Goal: Communication & Community: Answer question/provide support

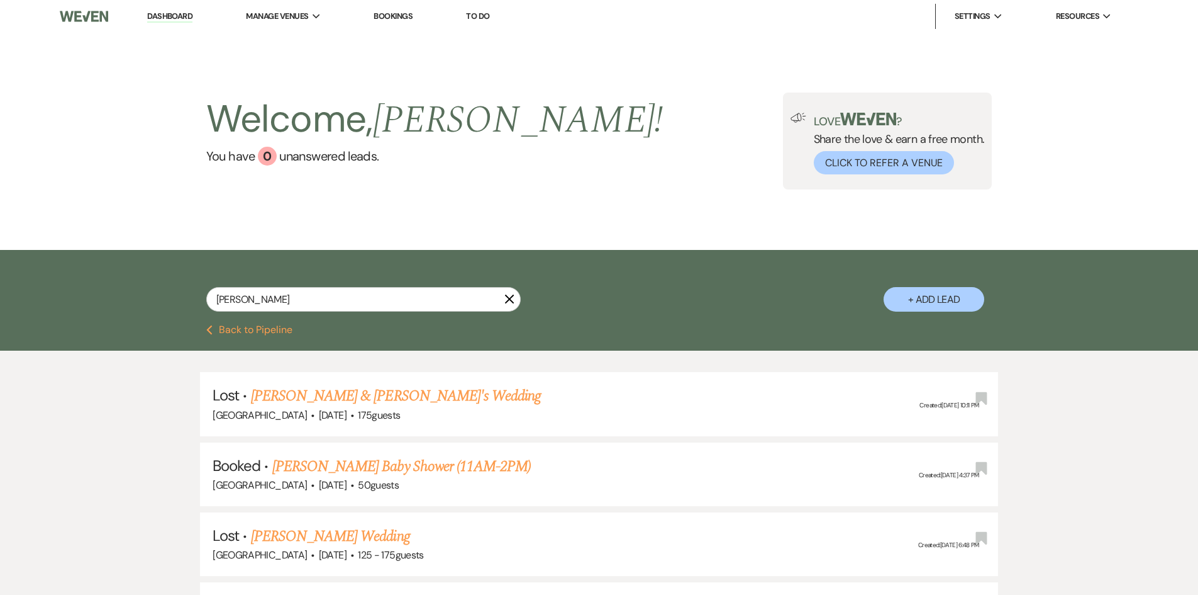
drag, startPoint x: 266, startPoint y: 298, endPoint x: 206, endPoint y: 298, distance: 59.8
click at [207, 298] on input "[PERSON_NAME]" at bounding box center [363, 299] width 315 height 25
type input "[PERSON_NAME]"
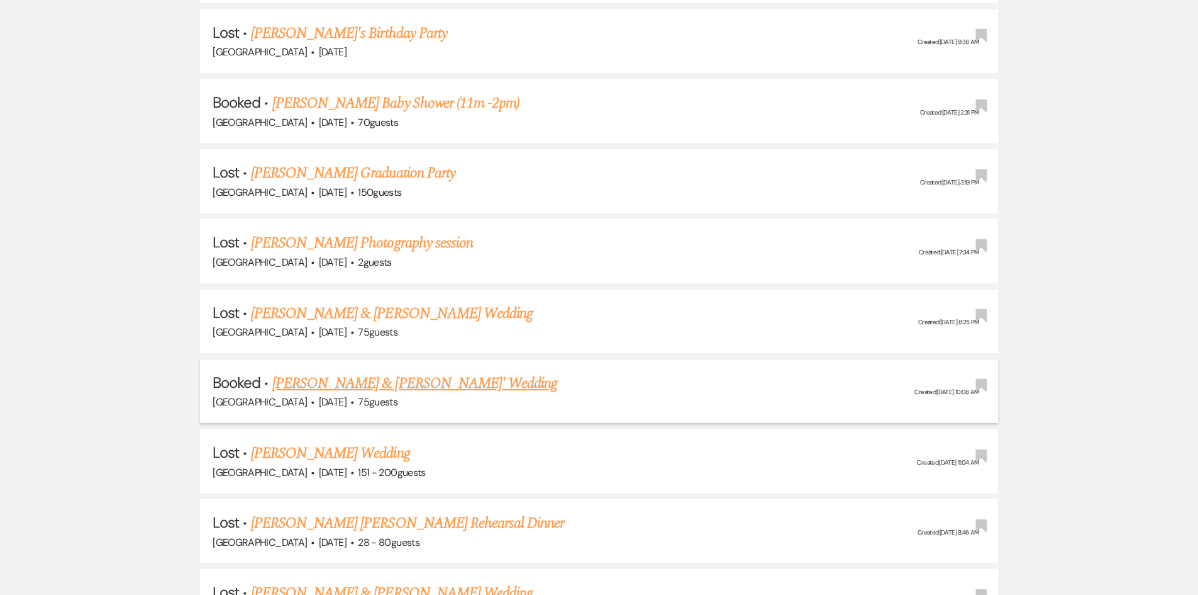
scroll to position [503, 0]
click at [429, 379] on link "[PERSON_NAME] & [PERSON_NAME]' Wedding" at bounding box center [415, 382] width 286 height 23
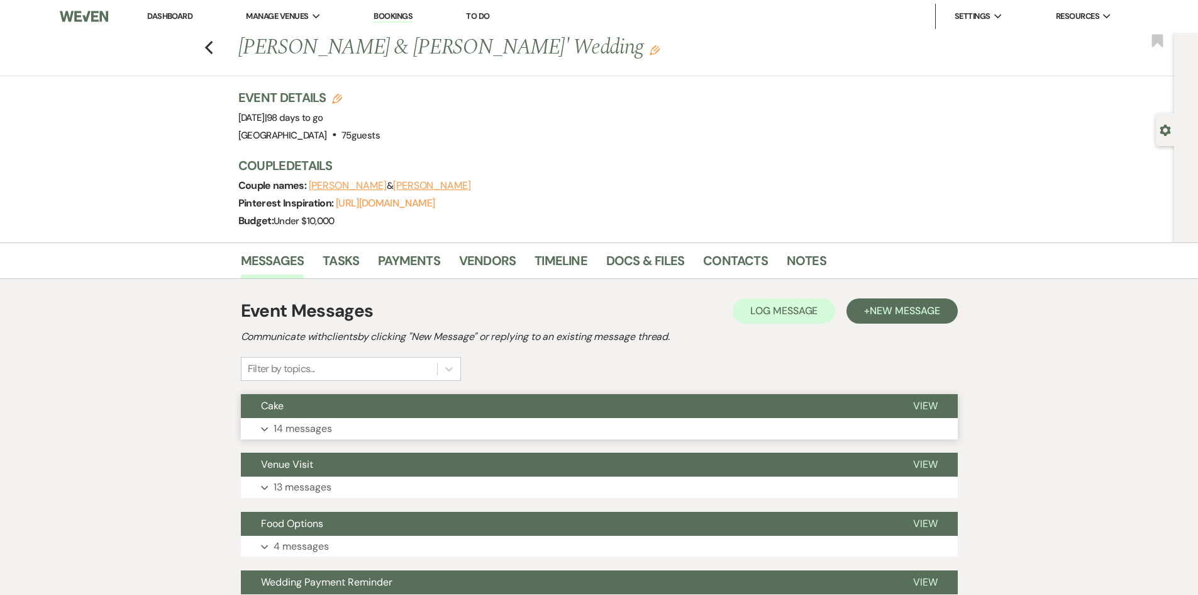
click at [493, 420] on button "Expand 14 messages" at bounding box center [599, 428] width 717 height 21
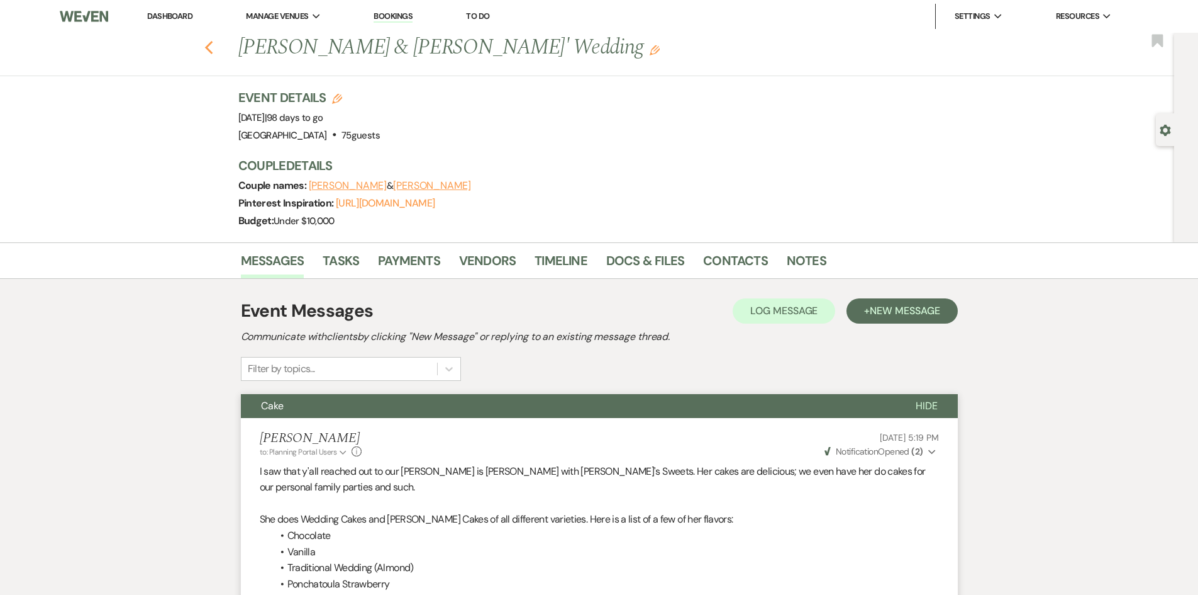
click at [214, 47] on icon "Previous" at bounding box center [208, 47] width 9 height 15
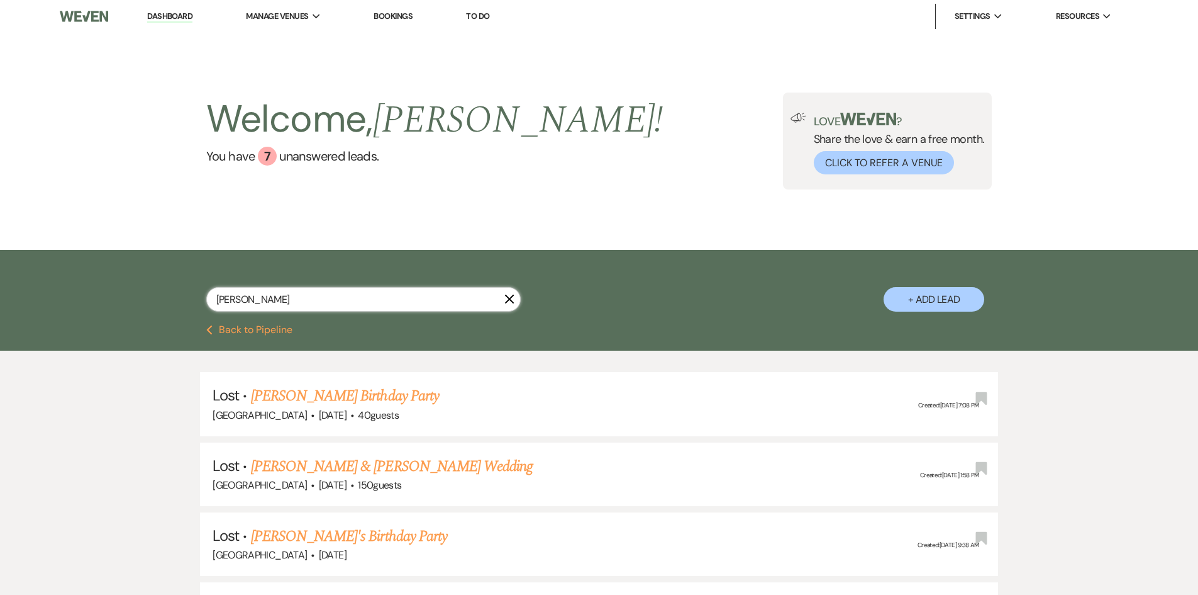
drag, startPoint x: 281, startPoint y: 295, endPoint x: 196, endPoint y: 285, distance: 85.5
click at [196, 285] on div "[PERSON_NAME] X + Add Lead" at bounding box center [600, 289] width 906 height 66
type input "[PERSON_NAME]"
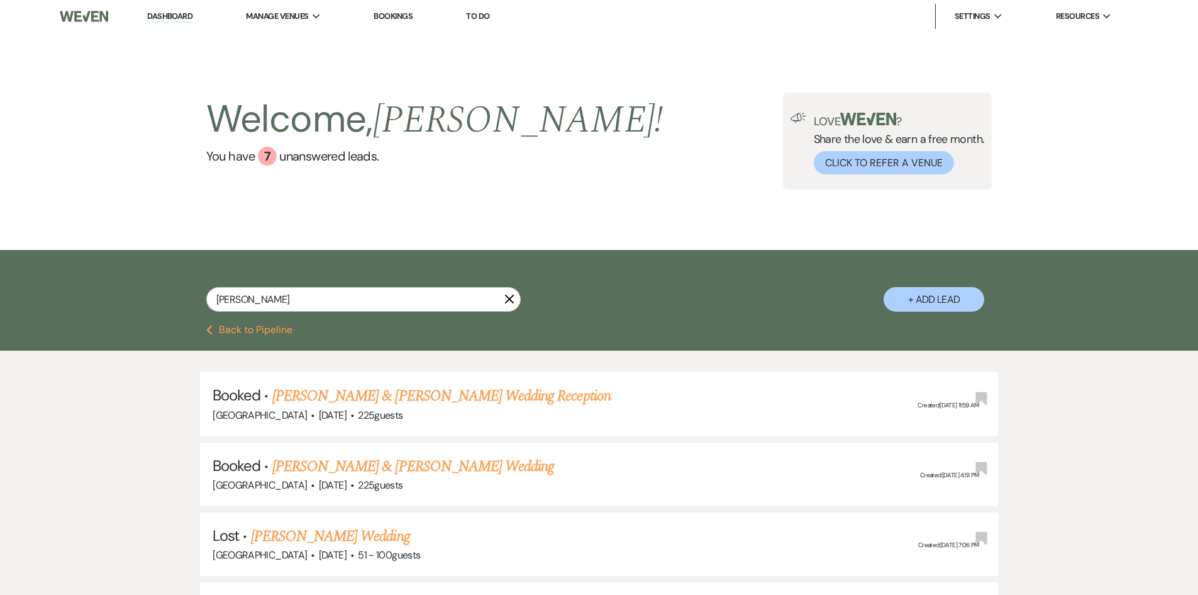
click at [427, 391] on link "[PERSON_NAME] & [PERSON_NAME] Wedding Reception" at bounding box center [441, 395] width 338 height 23
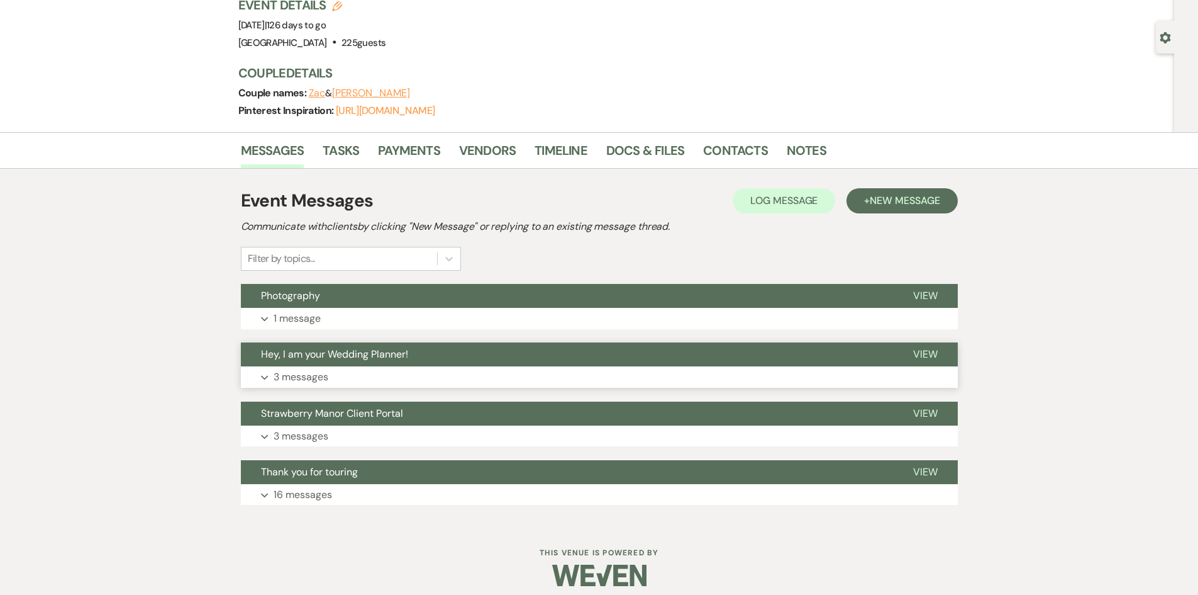
scroll to position [103, 0]
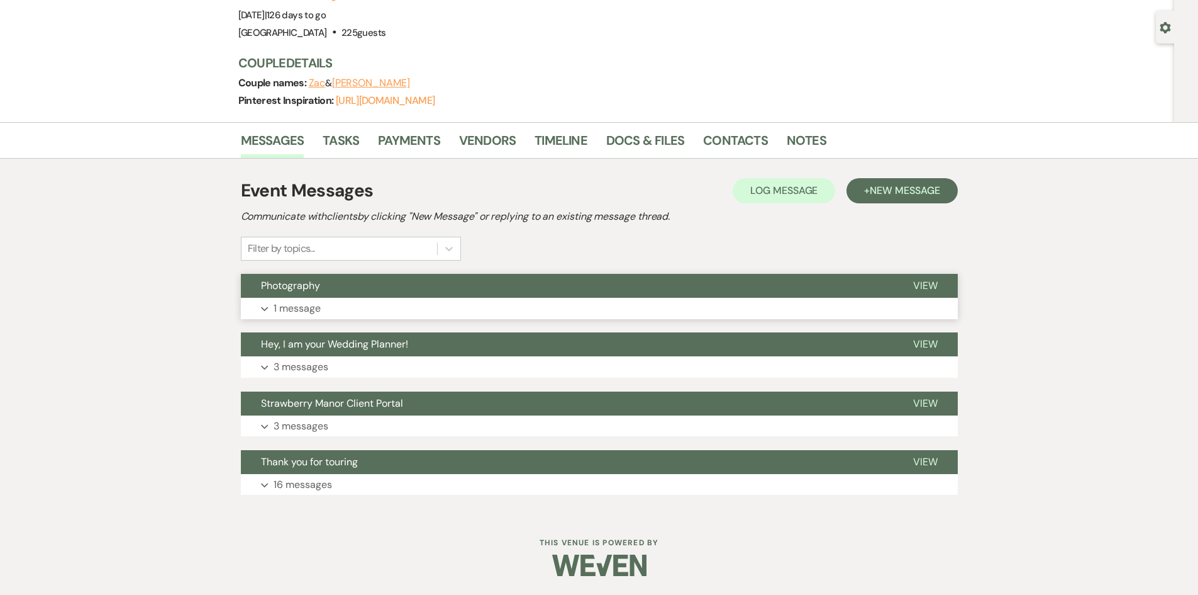
click at [406, 312] on button "Expand 1 message" at bounding box center [599, 308] width 717 height 21
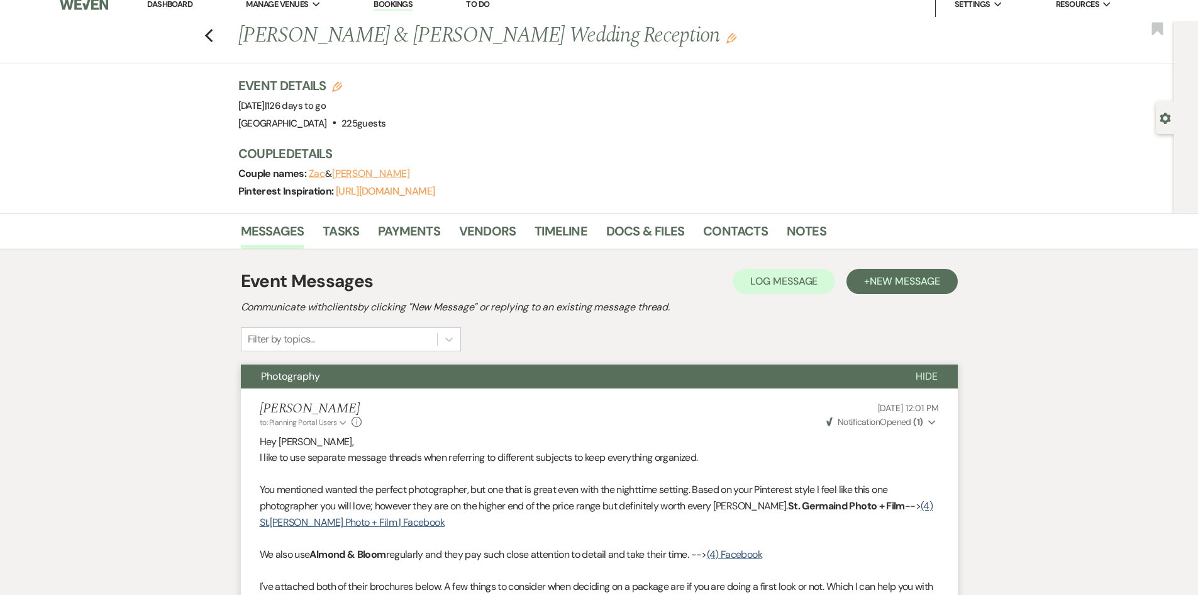
scroll to position [0, 0]
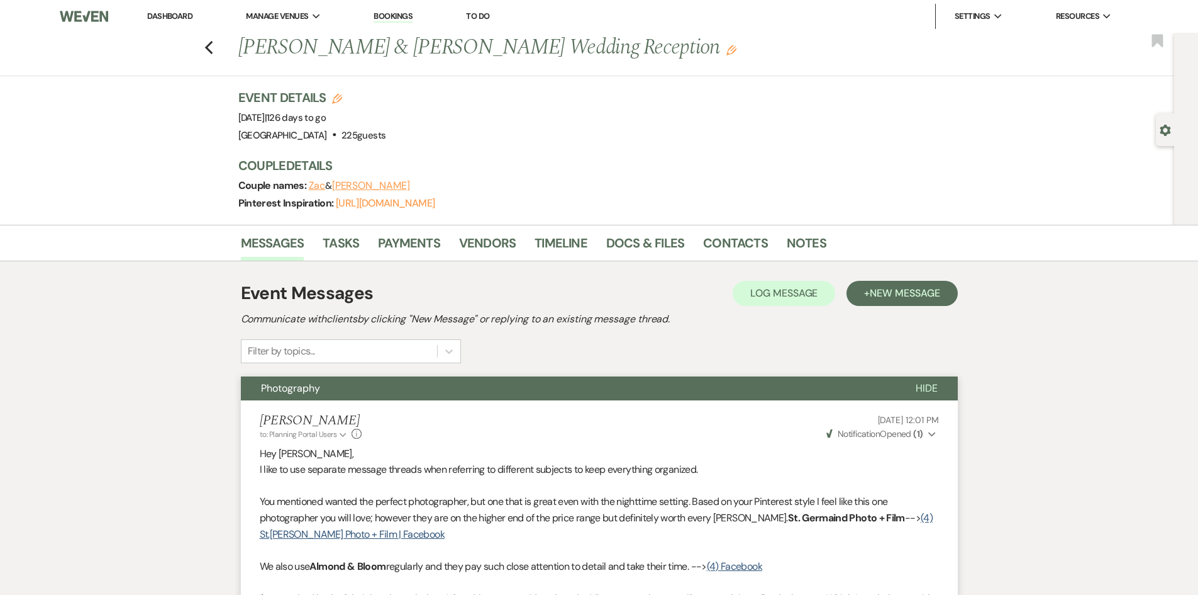
click at [177, 15] on link "Dashboard" at bounding box center [169, 16] width 45 height 11
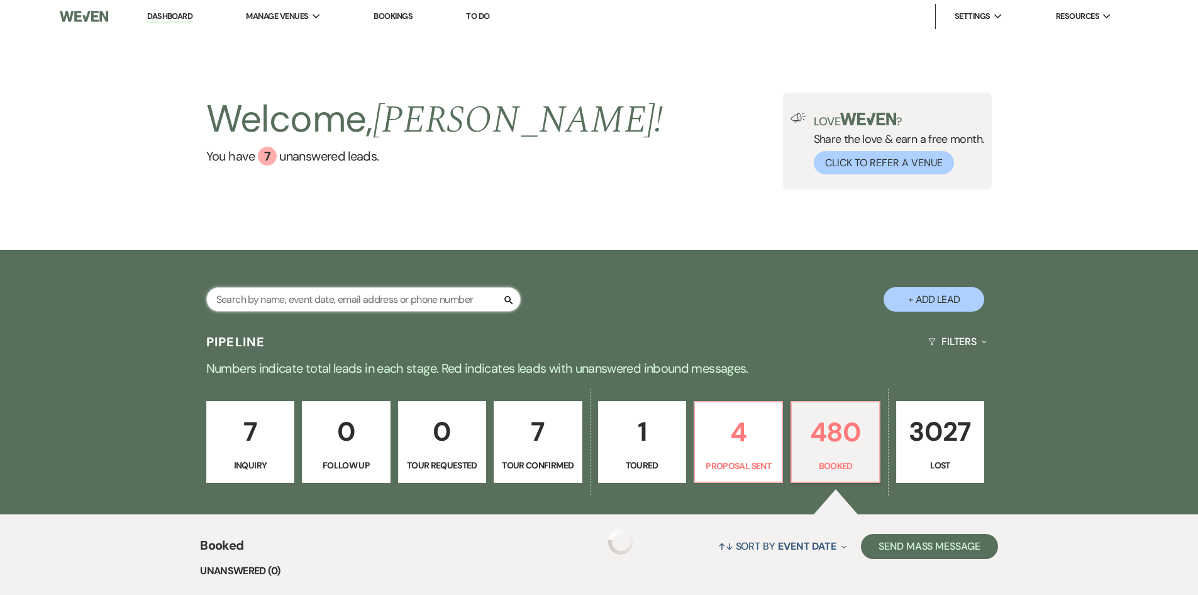
click at [348, 296] on input "text" at bounding box center [363, 299] width 315 height 25
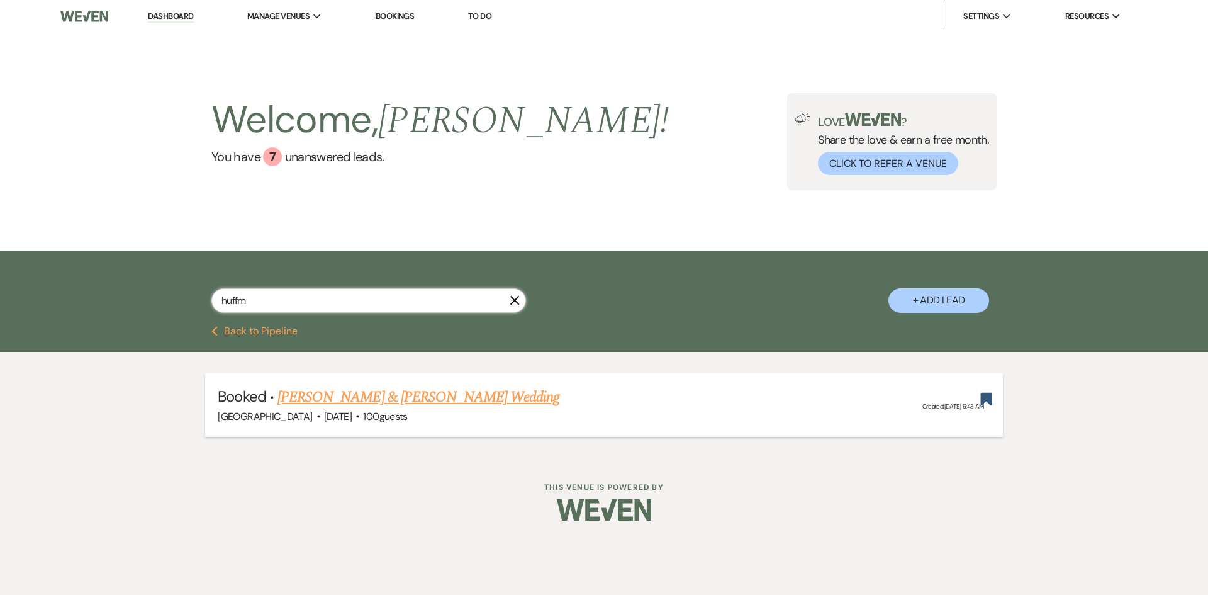
type input "huffm"
click at [344, 390] on link "[PERSON_NAME] & [PERSON_NAME] Wedding" at bounding box center [418, 397] width 282 height 23
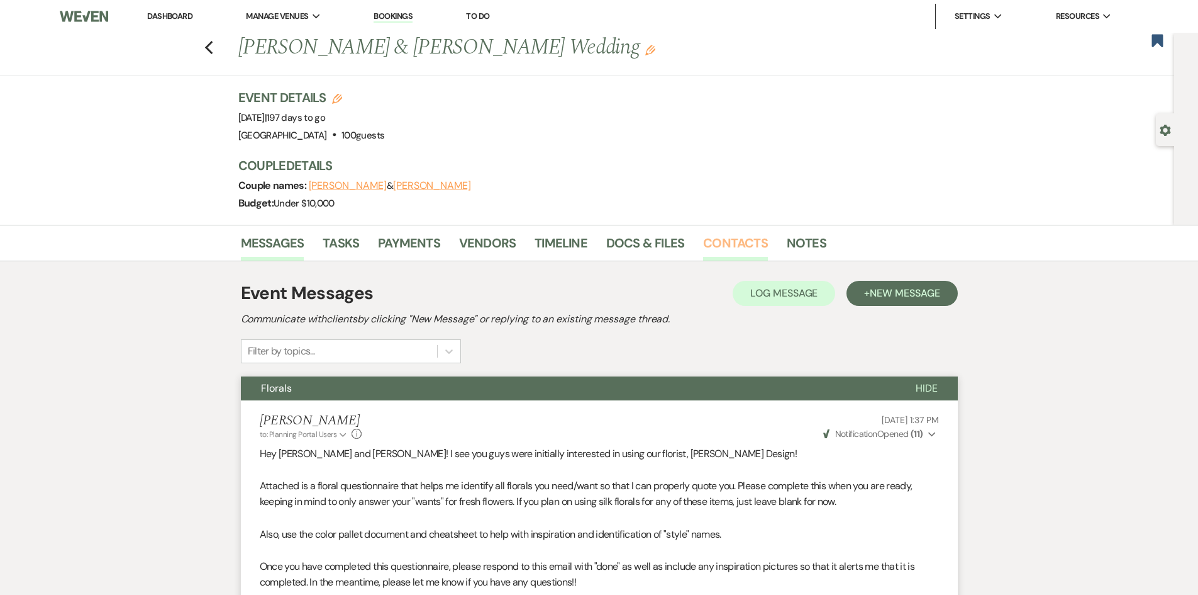
click at [732, 245] on link "Contacts" at bounding box center [735, 247] width 65 height 28
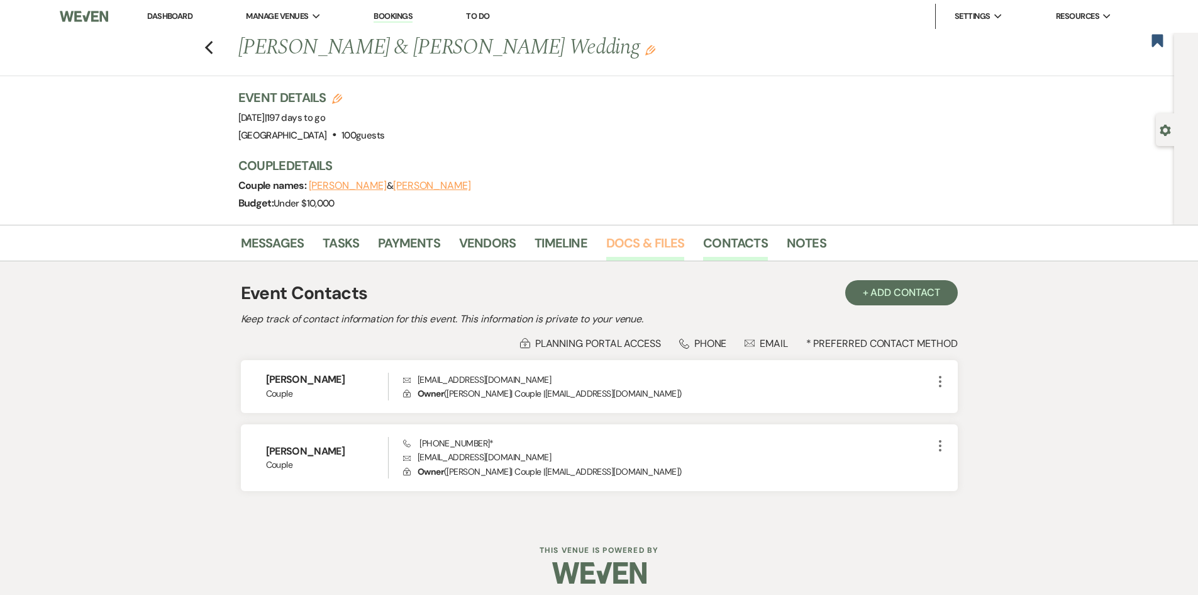
click at [656, 235] on link "Docs & Files" at bounding box center [645, 247] width 78 height 28
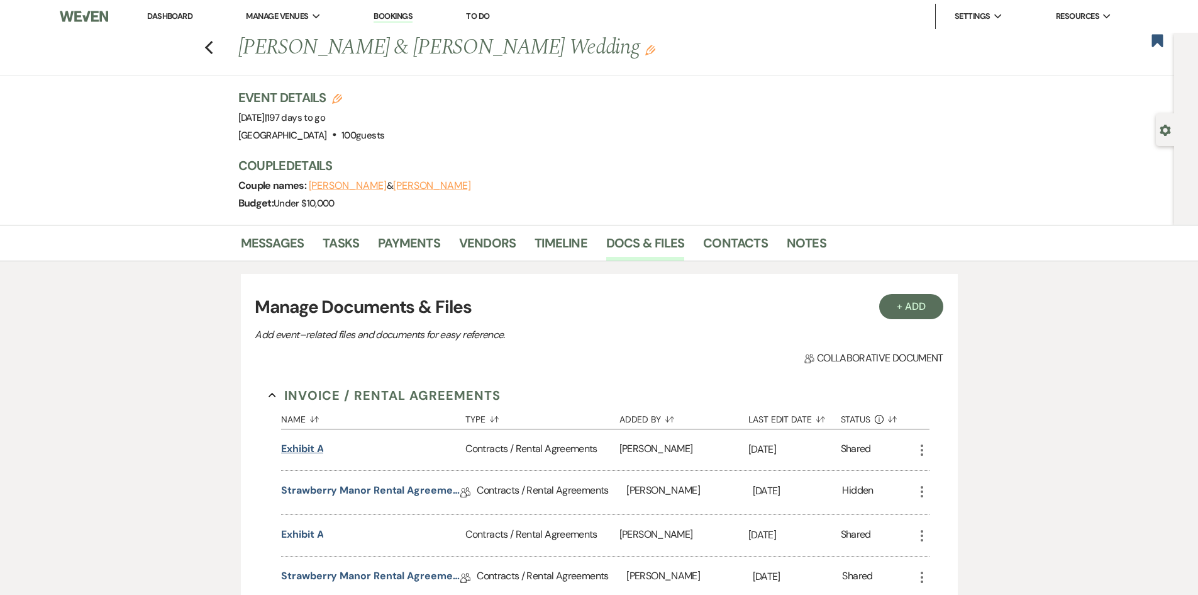
click at [316, 449] on button "Exhibit A" at bounding box center [302, 448] width 42 height 15
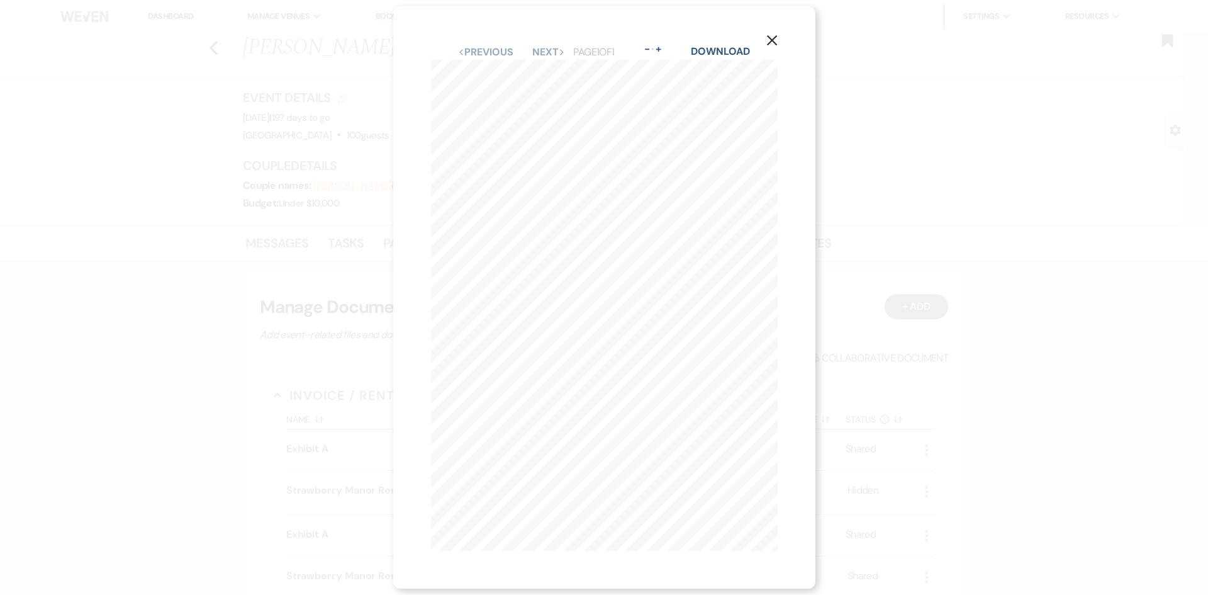
click at [778, 37] on icon "X" at bounding box center [771, 40] width 11 height 11
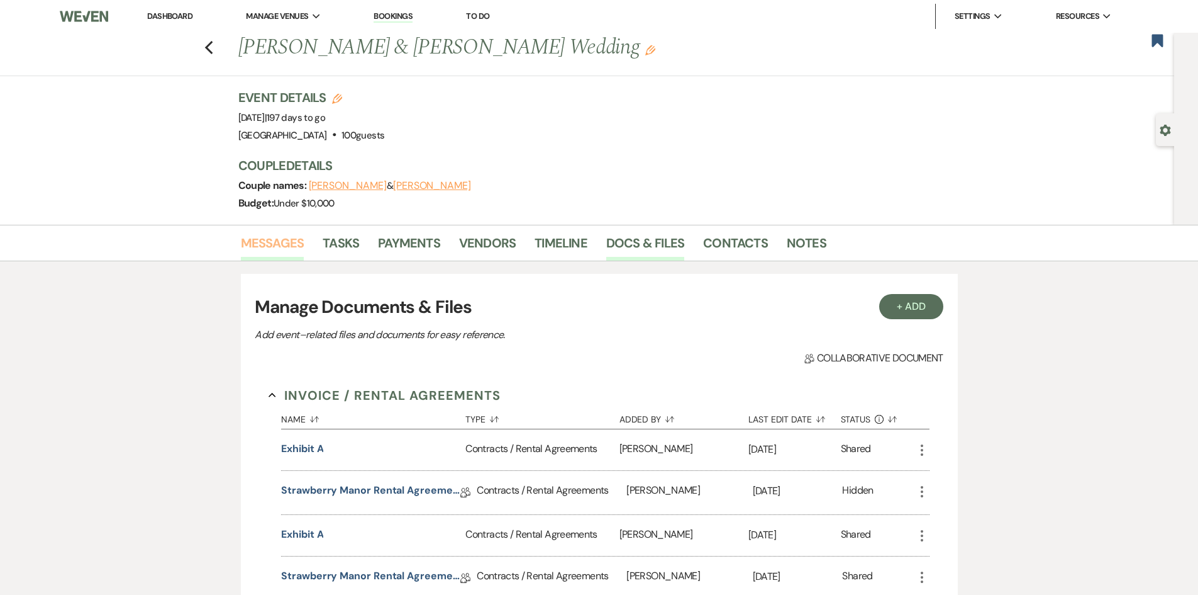
click at [276, 233] on link "Messages" at bounding box center [273, 247] width 64 height 28
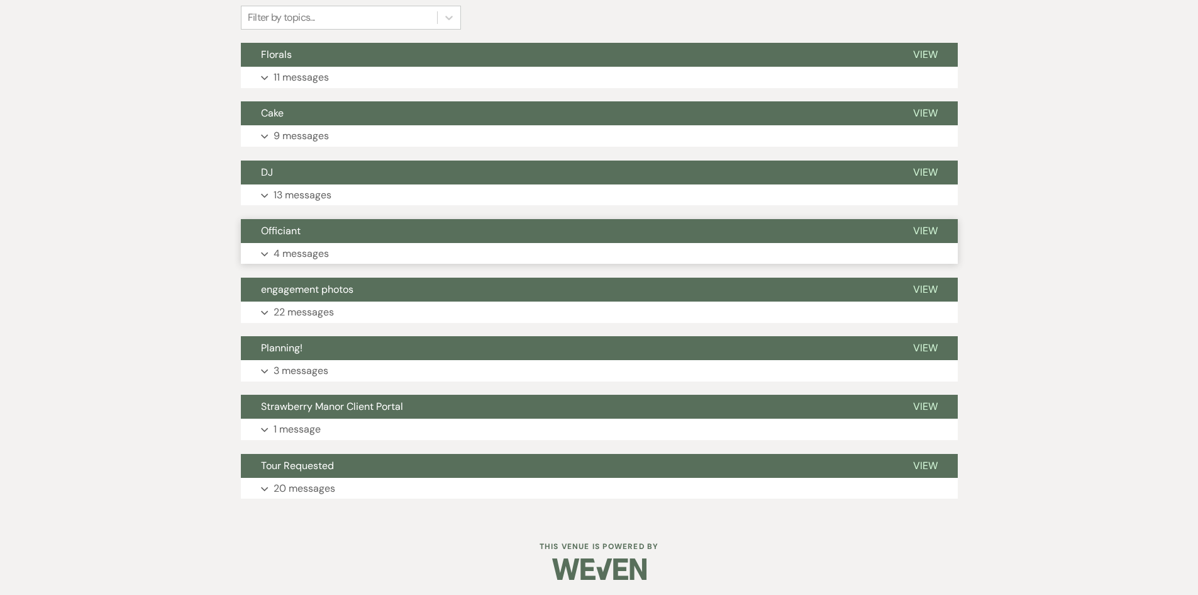
scroll to position [337, 0]
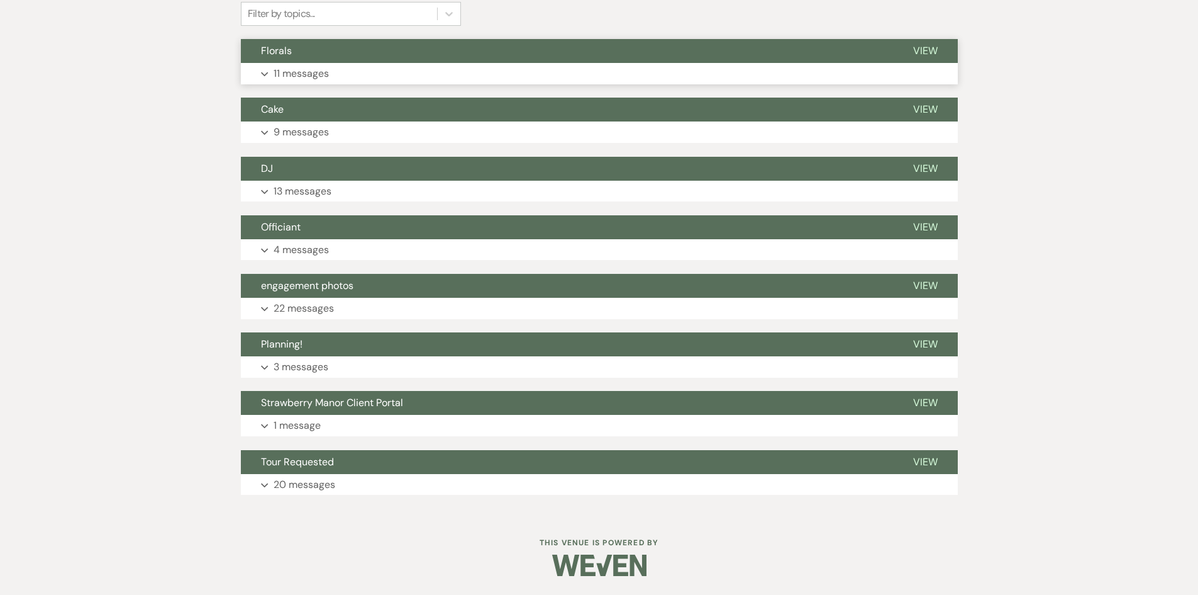
click at [316, 70] on p "11 messages" at bounding box center [301, 73] width 55 height 16
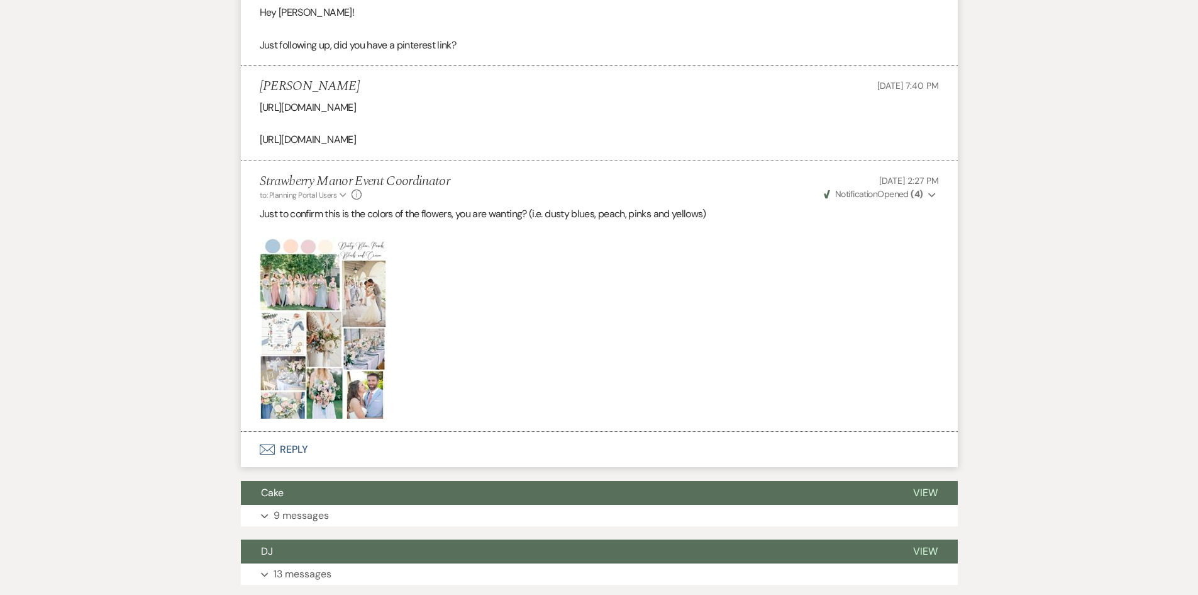
scroll to position [1470, 0]
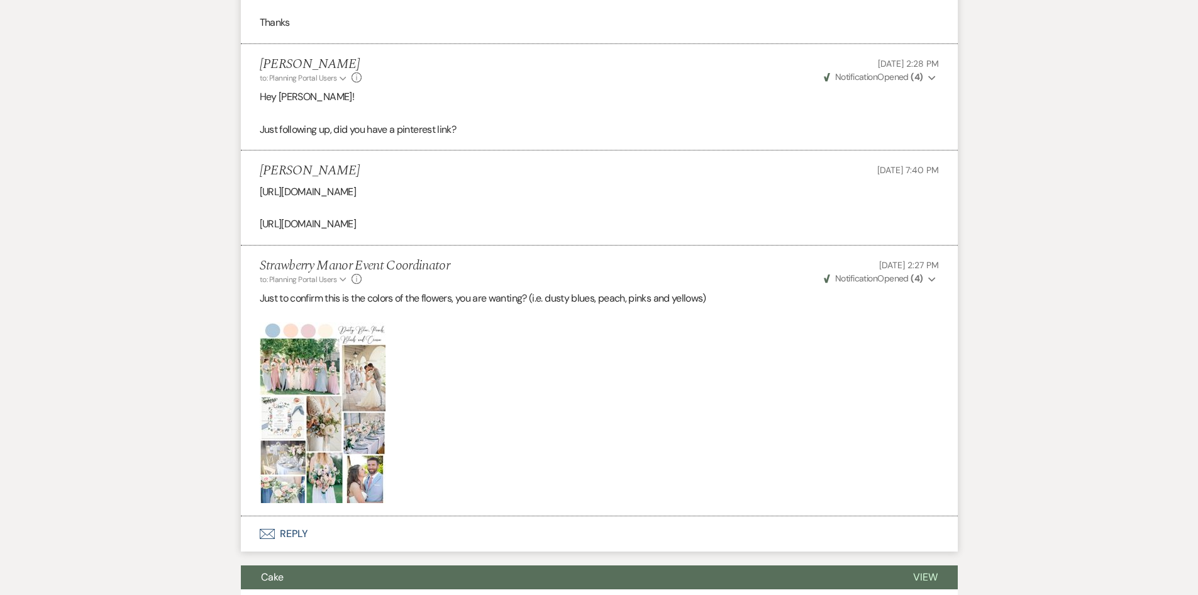
drag, startPoint x: 365, startPoint y: 191, endPoint x: 256, endPoint y: 191, distance: 108.8
click at [256, 191] on li "[PERSON_NAME] [DATE] 7:40 PM [URL][DOMAIN_NAME] [URL][DOMAIN_NAME]" at bounding box center [599, 197] width 717 height 95
copy p "[URL][DOMAIN_NAME]"
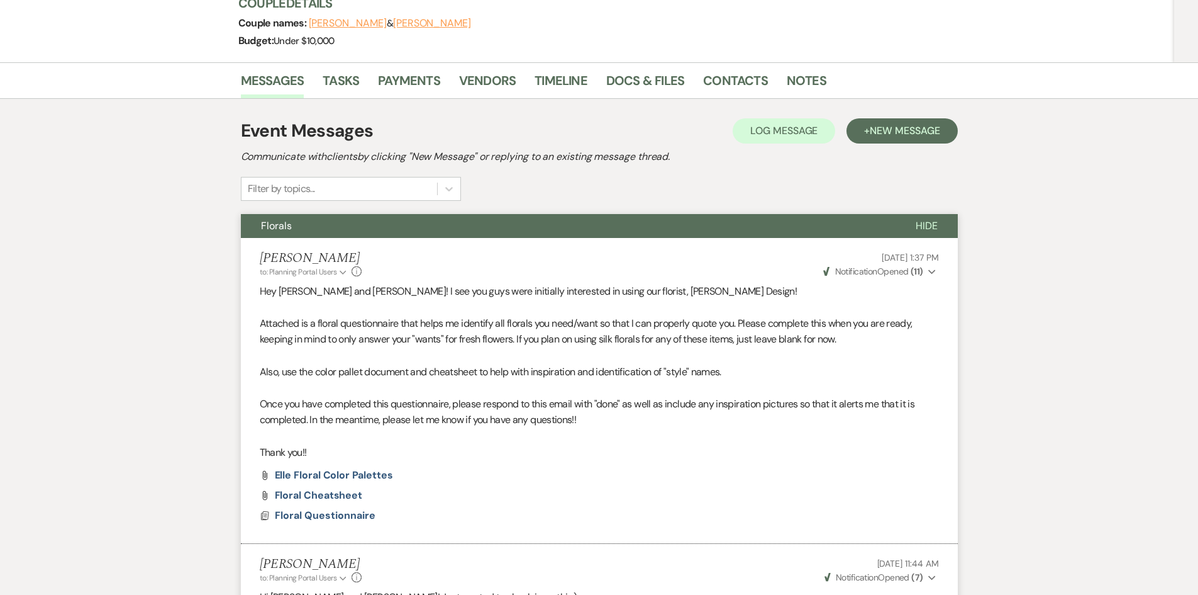
scroll to position [0, 0]
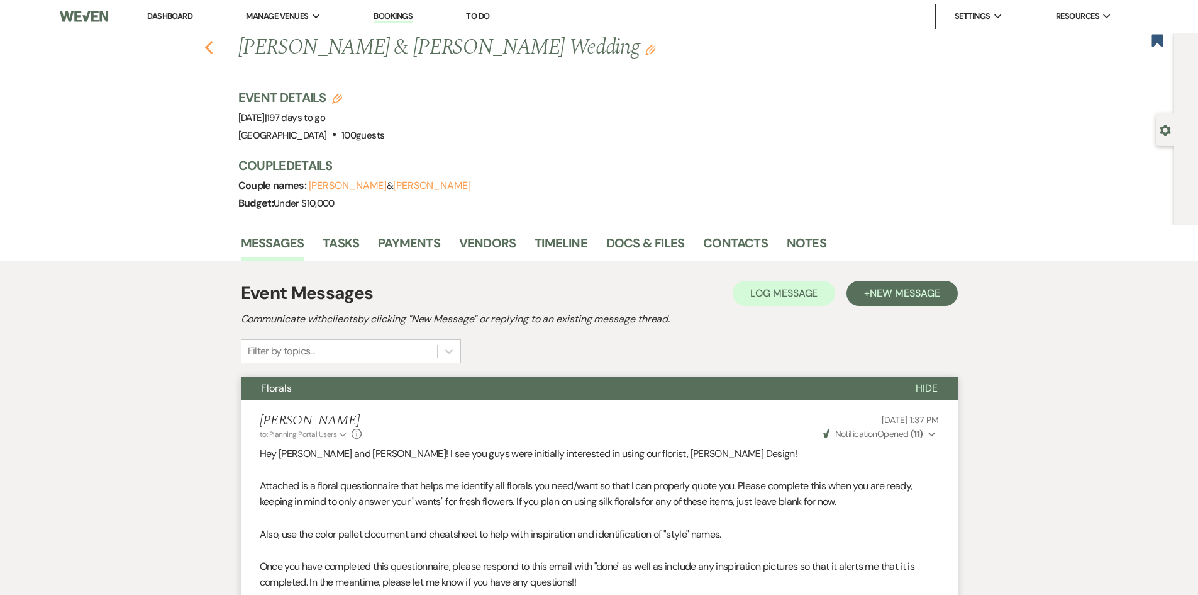
click at [211, 46] on icon "Previous" at bounding box center [208, 47] width 9 height 15
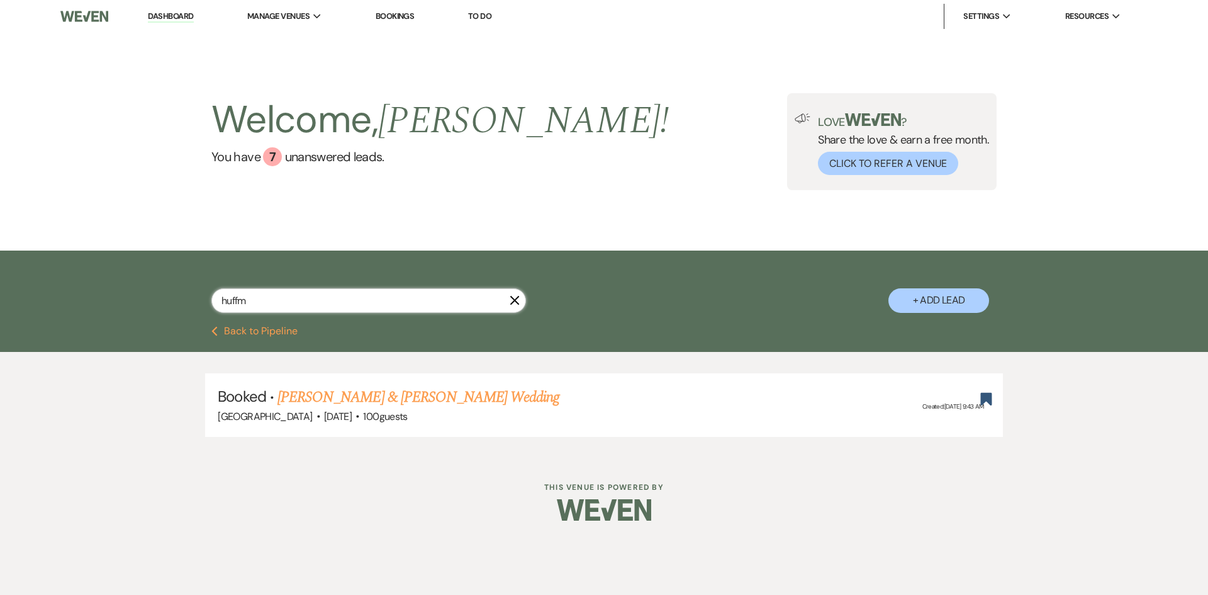
drag, startPoint x: 211, startPoint y: 301, endPoint x: 193, endPoint y: 301, distance: 18.2
click at [193, 301] on div "huffm X + Add Lead" at bounding box center [604, 290] width 906 height 66
type input "sicom"
click at [443, 396] on link "[PERSON_NAME] & [PERSON_NAME] Wedding" at bounding box center [418, 397] width 282 height 23
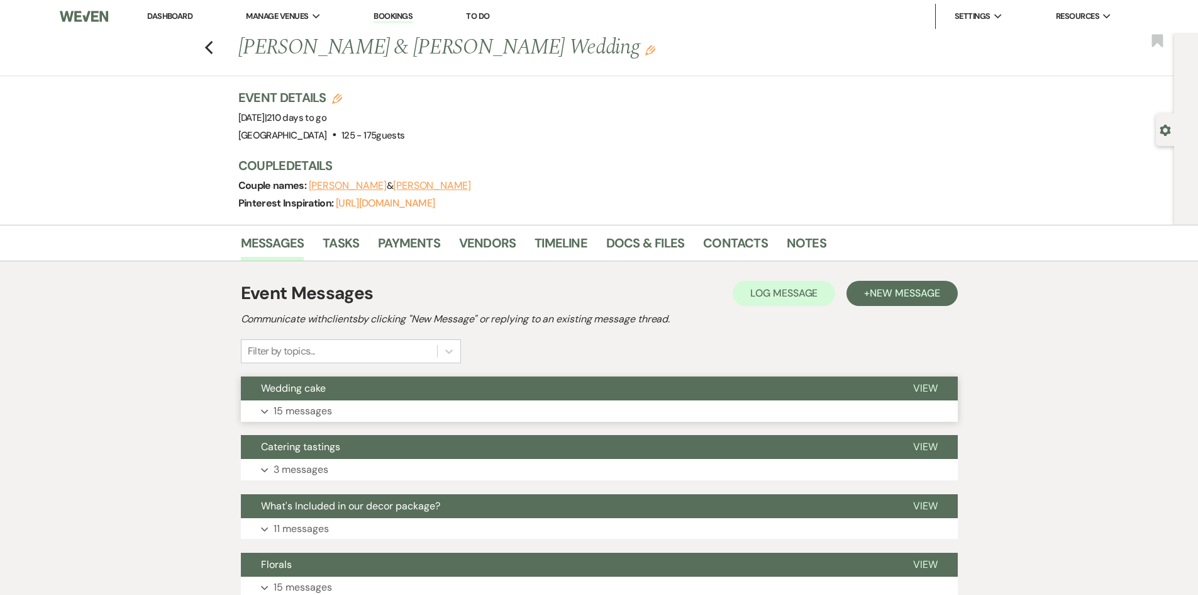
click at [400, 416] on button "Expand 15 messages" at bounding box center [599, 410] width 717 height 21
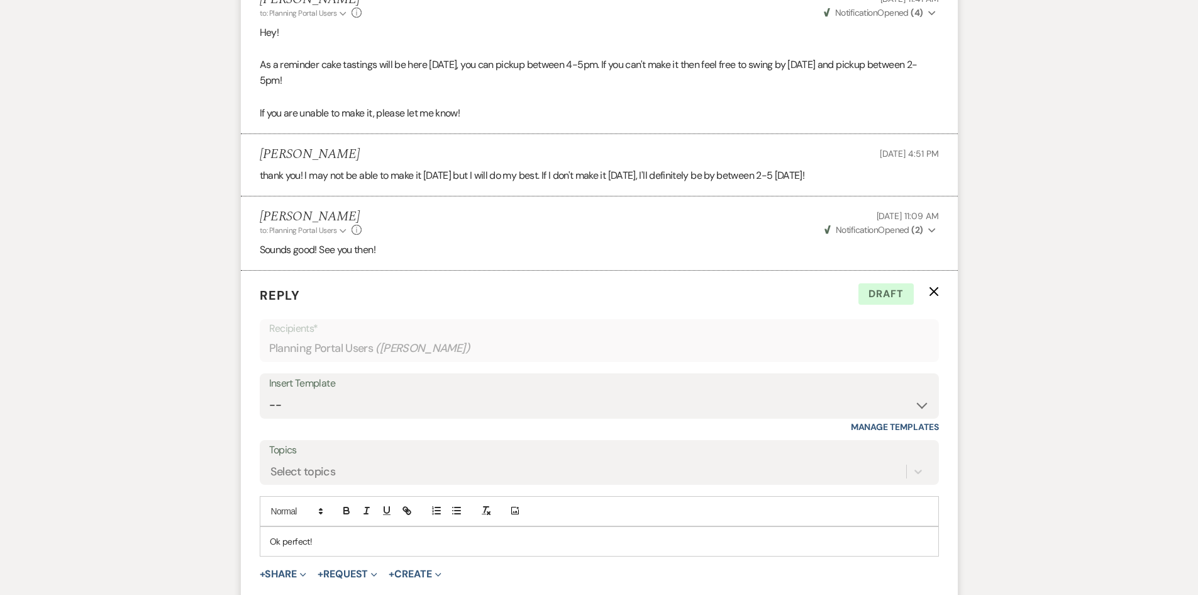
scroll to position [2473, 0]
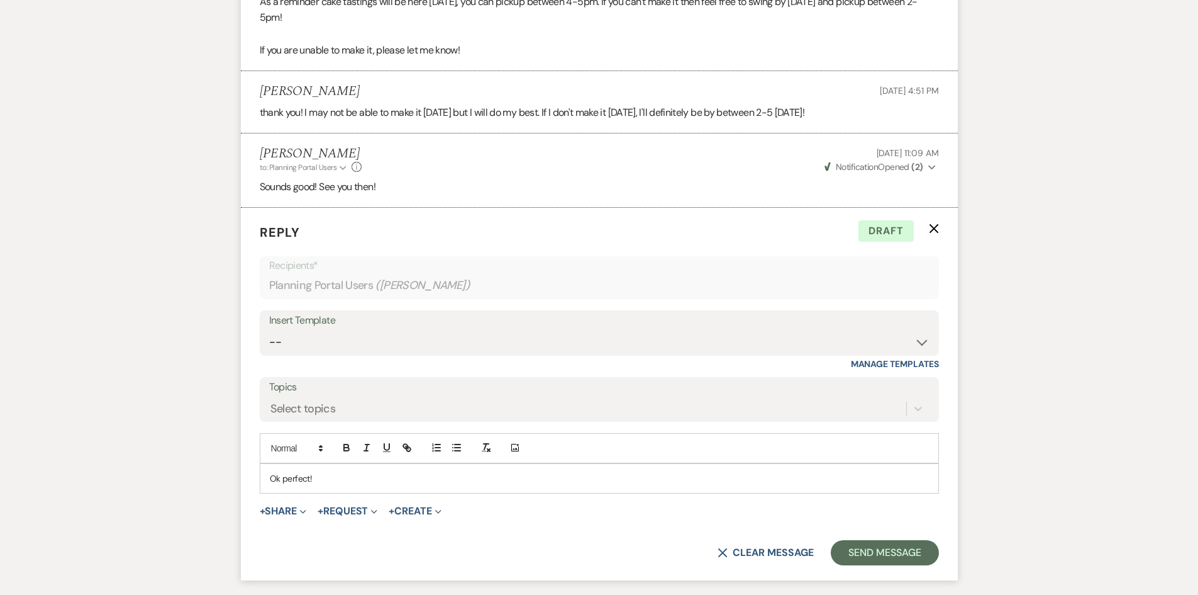
click at [929, 225] on icon "X" at bounding box center [934, 228] width 10 height 10
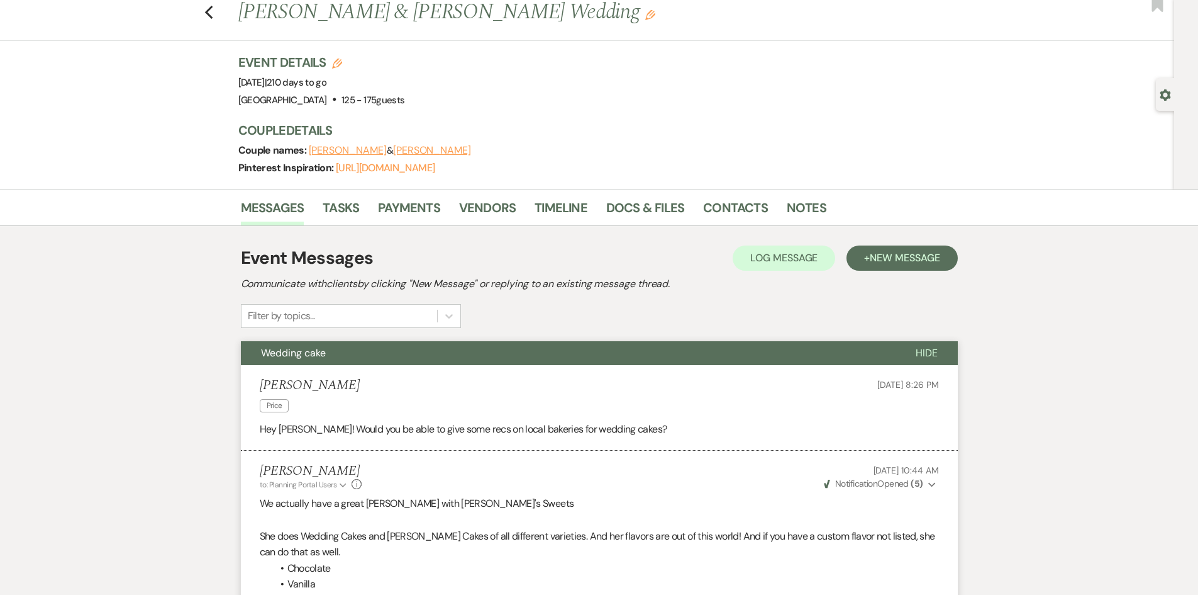
scroll to position [0, 0]
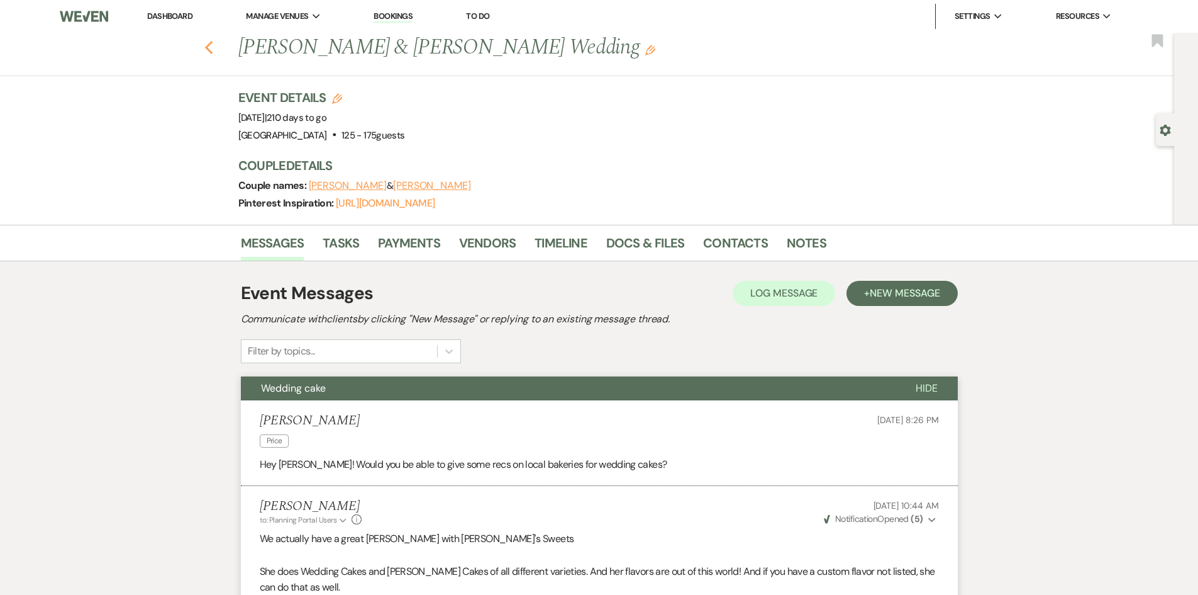
click at [213, 45] on use "button" at bounding box center [208, 48] width 8 height 14
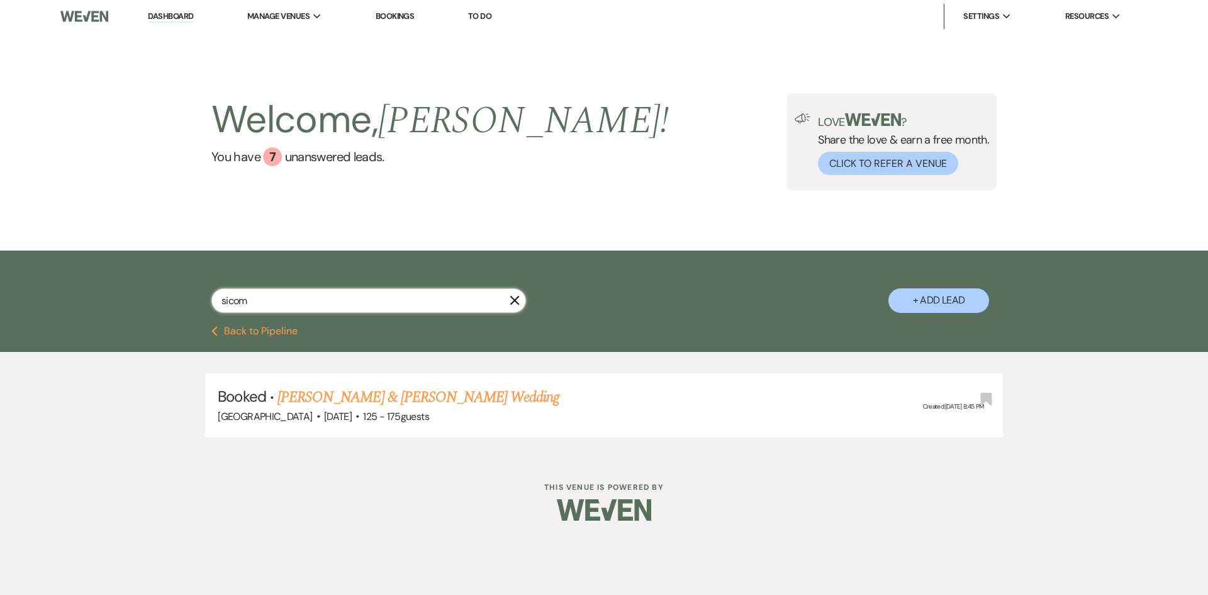
drag, startPoint x: 276, startPoint y: 296, endPoint x: 195, endPoint y: 302, distance: 80.7
click at [195, 302] on div "sicom X + Add Lead" at bounding box center [604, 290] width 906 height 66
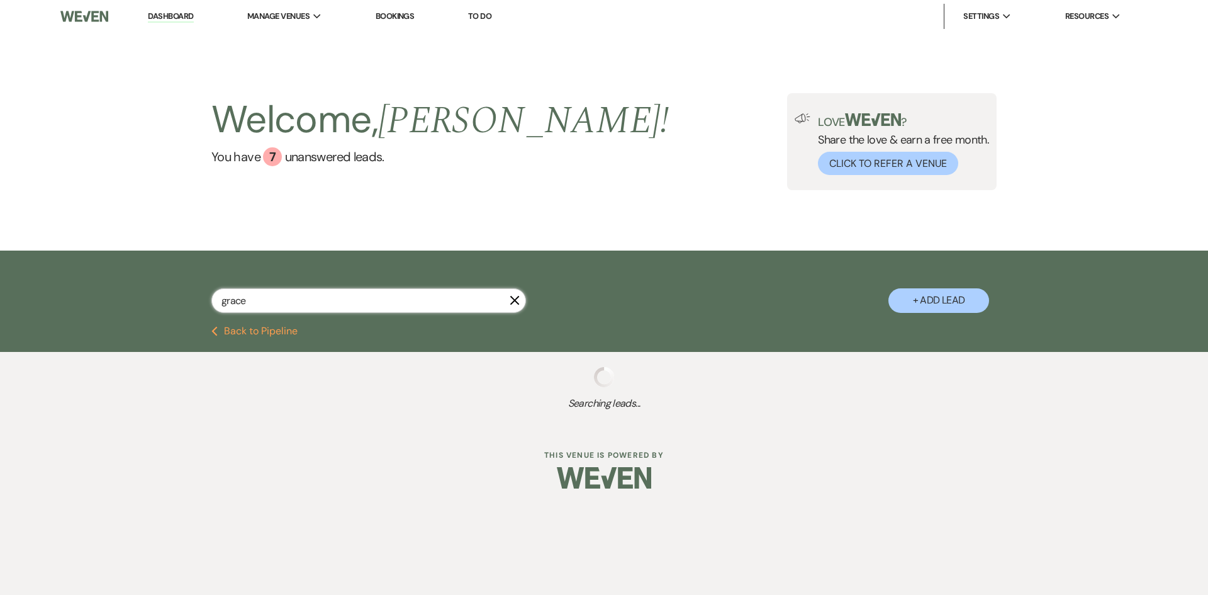
type input "grace"
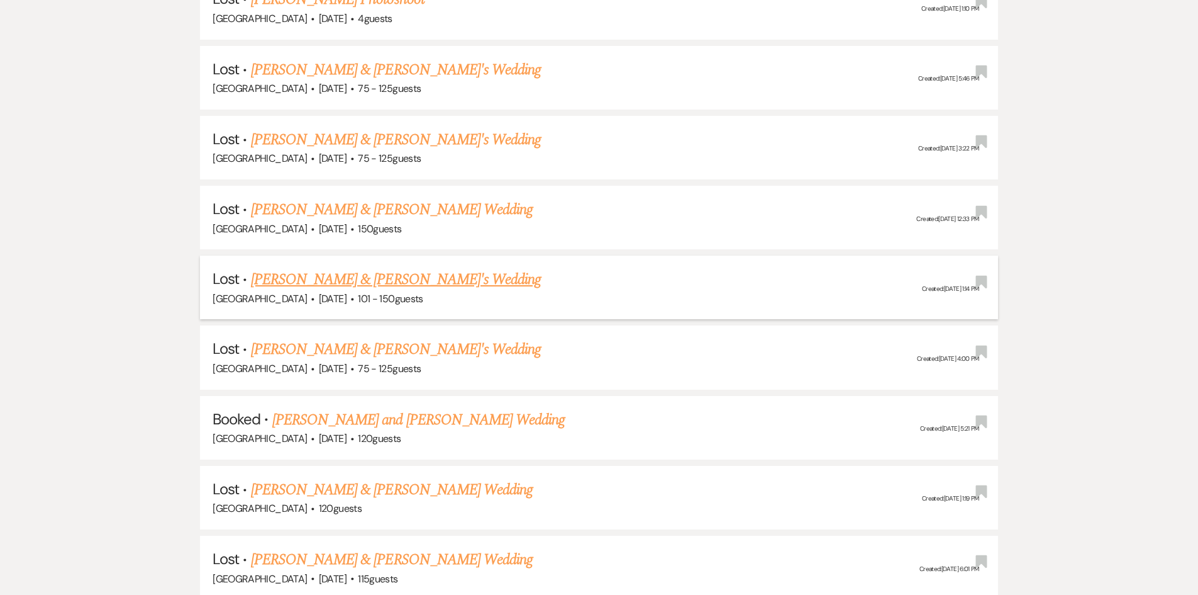
scroll to position [944, 0]
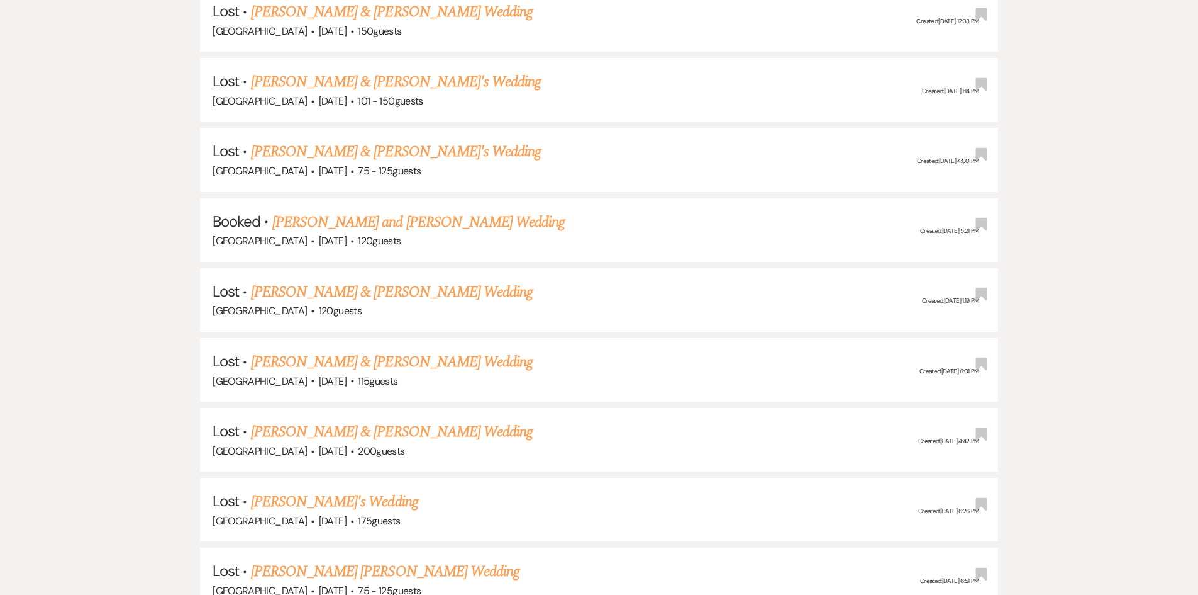
click at [345, 221] on link "[PERSON_NAME] and [PERSON_NAME] Wedding" at bounding box center [418, 222] width 293 height 23
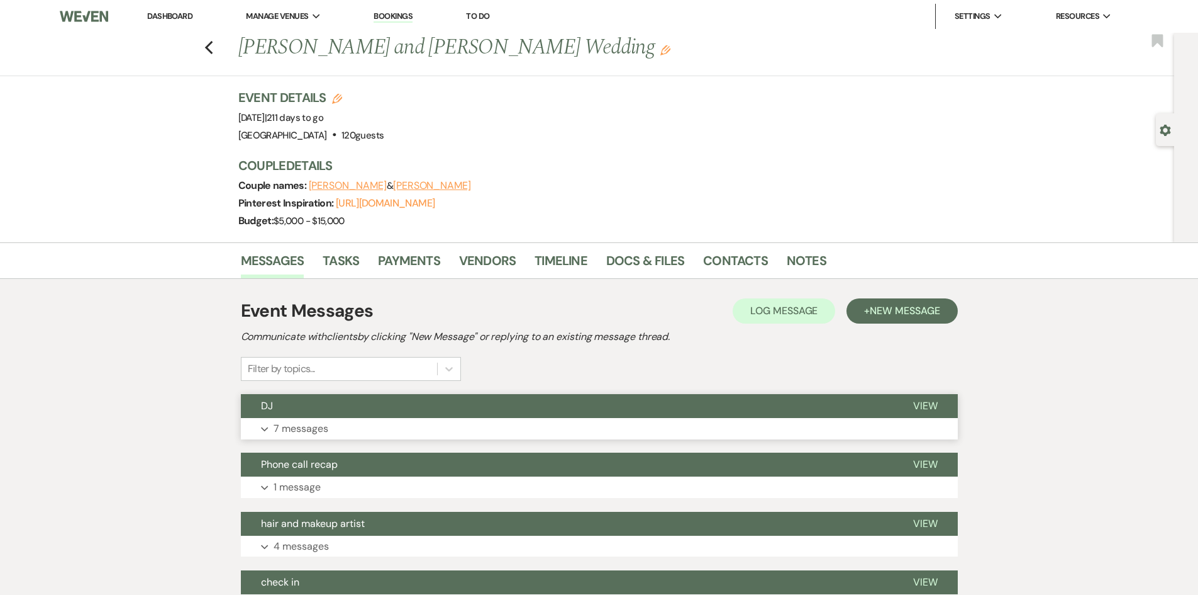
click at [311, 425] on p "7 messages" at bounding box center [301, 428] width 55 height 16
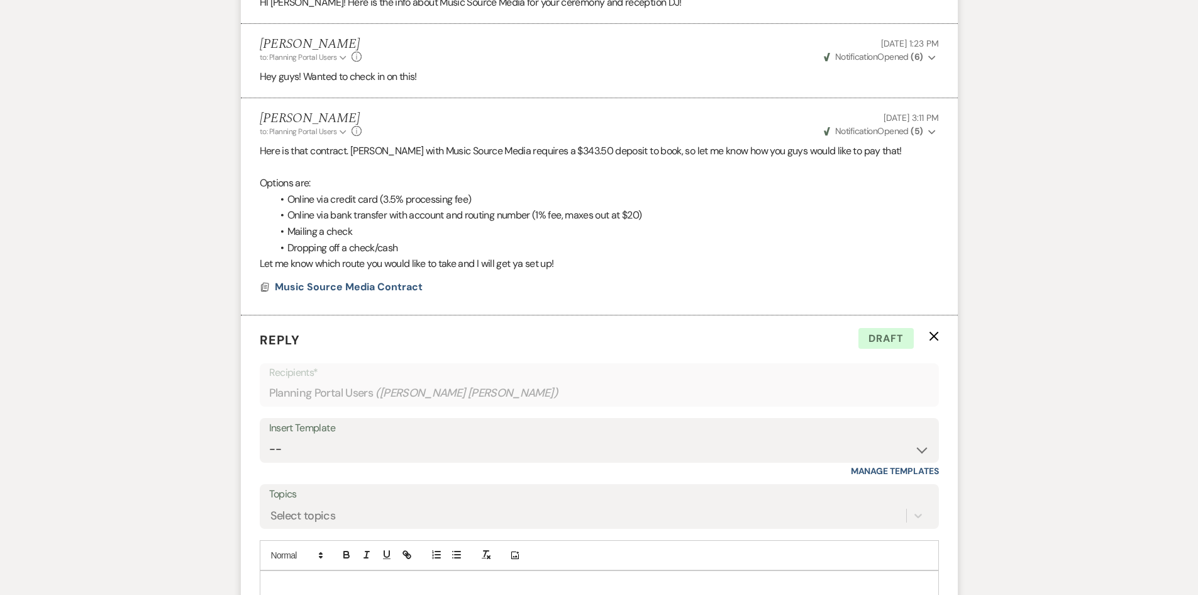
scroll to position [1243, 0]
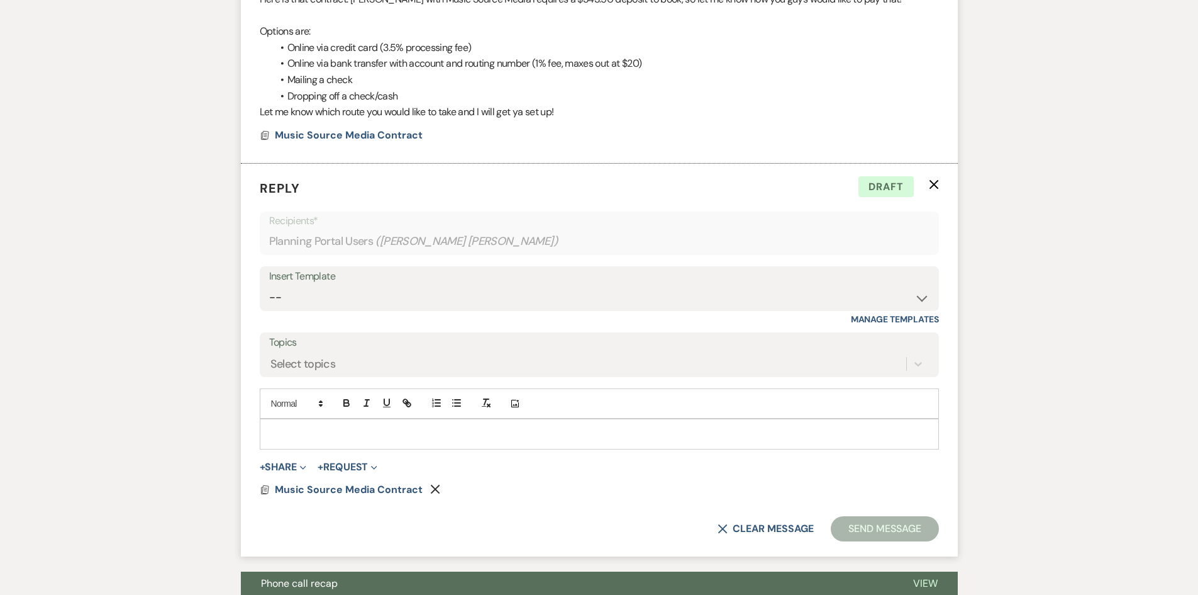
click at [933, 184] on use "button" at bounding box center [933, 184] width 9 height 9
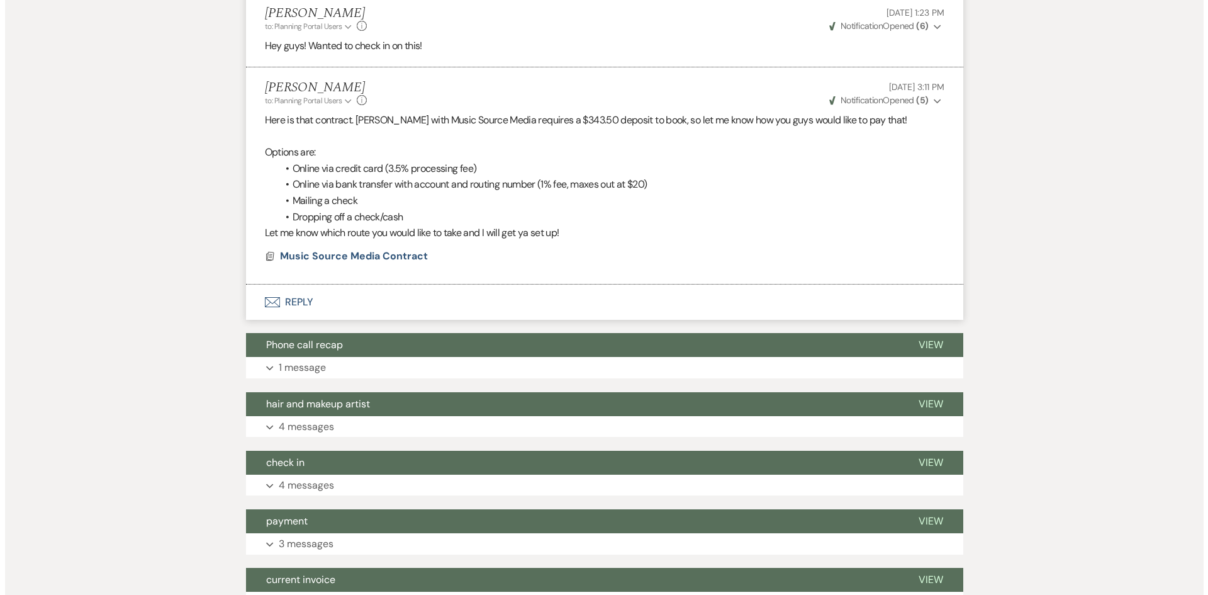
scroll to position [1117, 0]
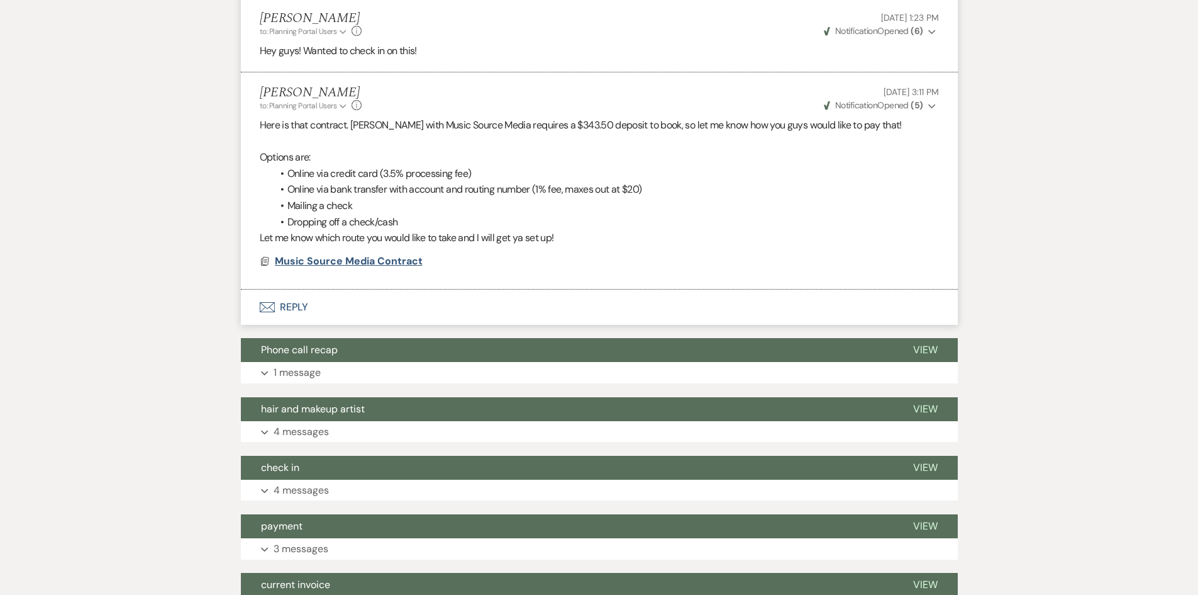
click at [359, 263] on span "Music Source Media Contract" at bounding box center [349, 260] width 148 height 13
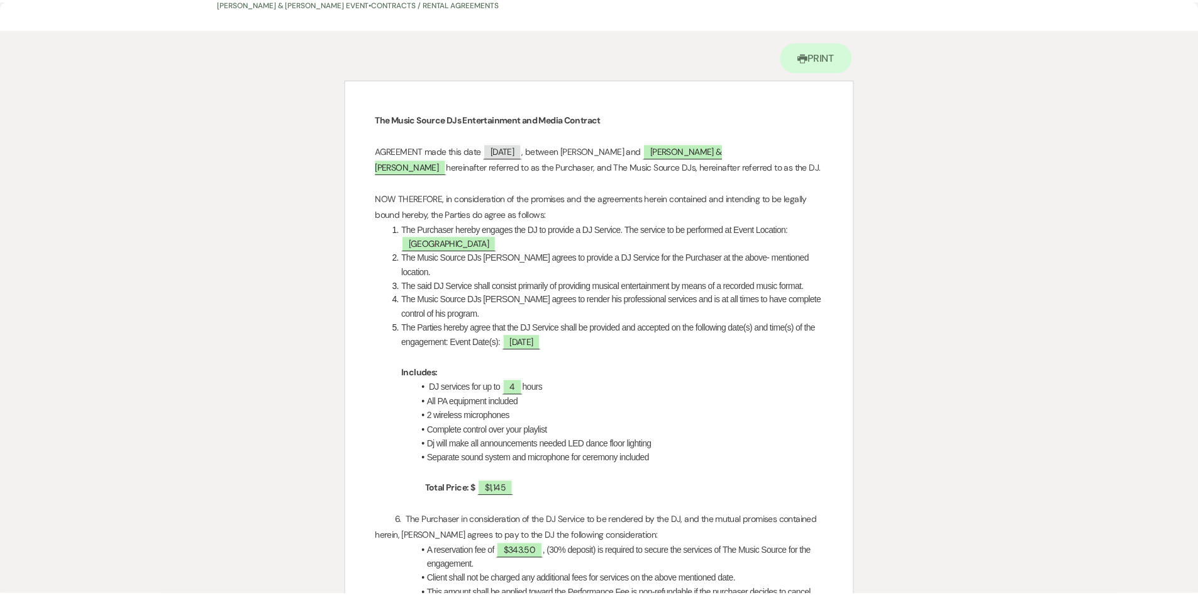
scroll to position [0, 0]
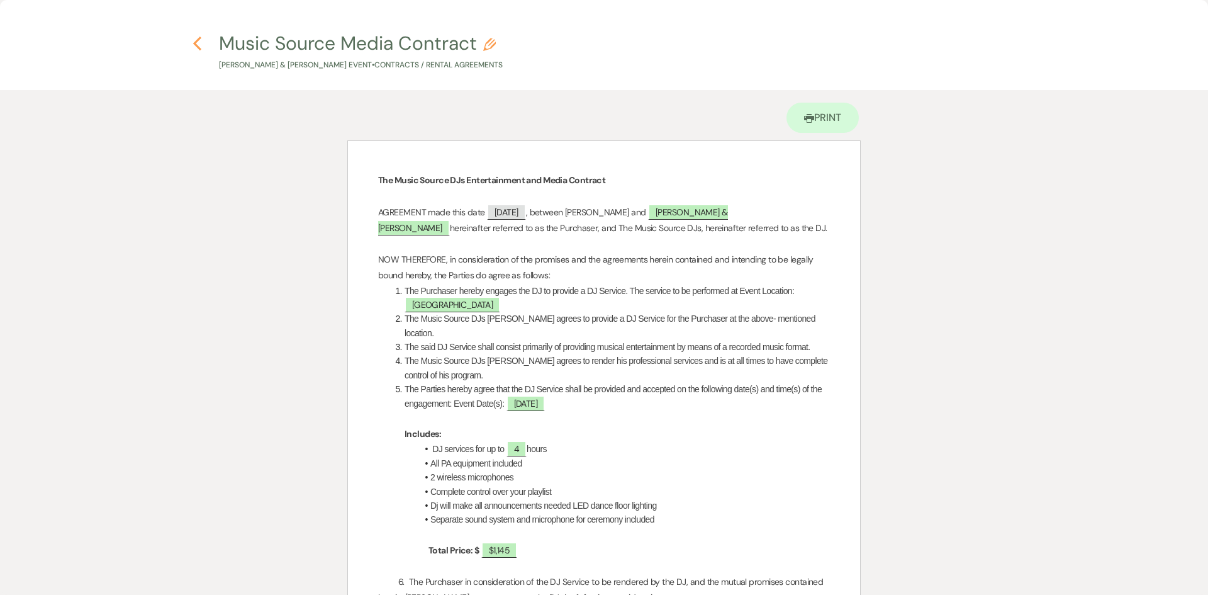
click at [194, 40] on icon "Previous" at bounding box center [197, 43] width 9 height 15
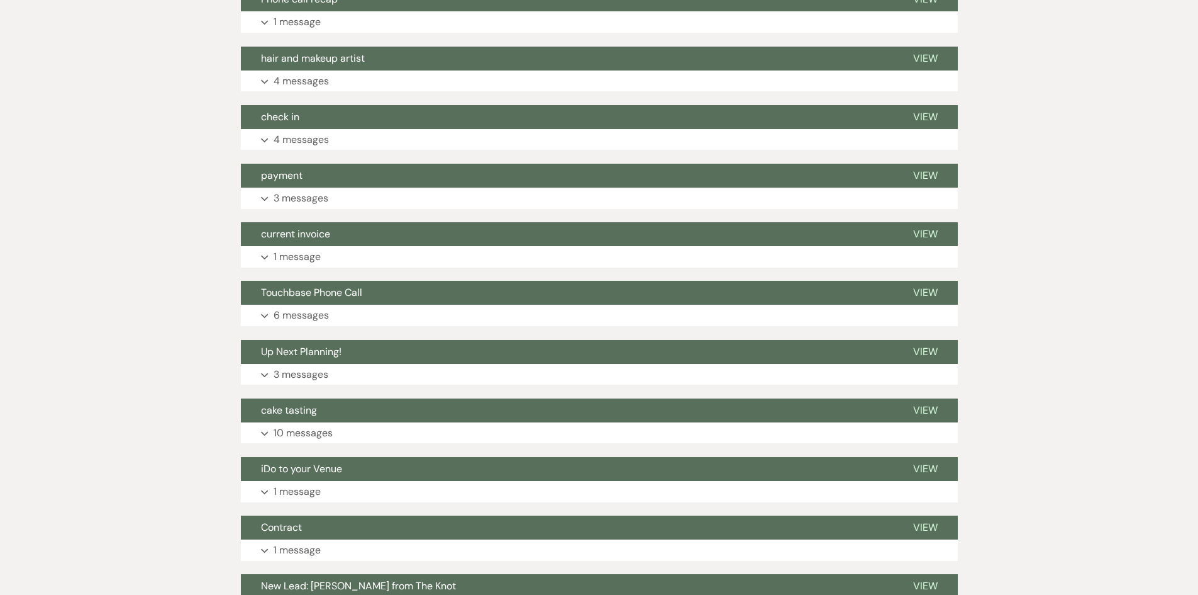
scroll to position [1466, 0]
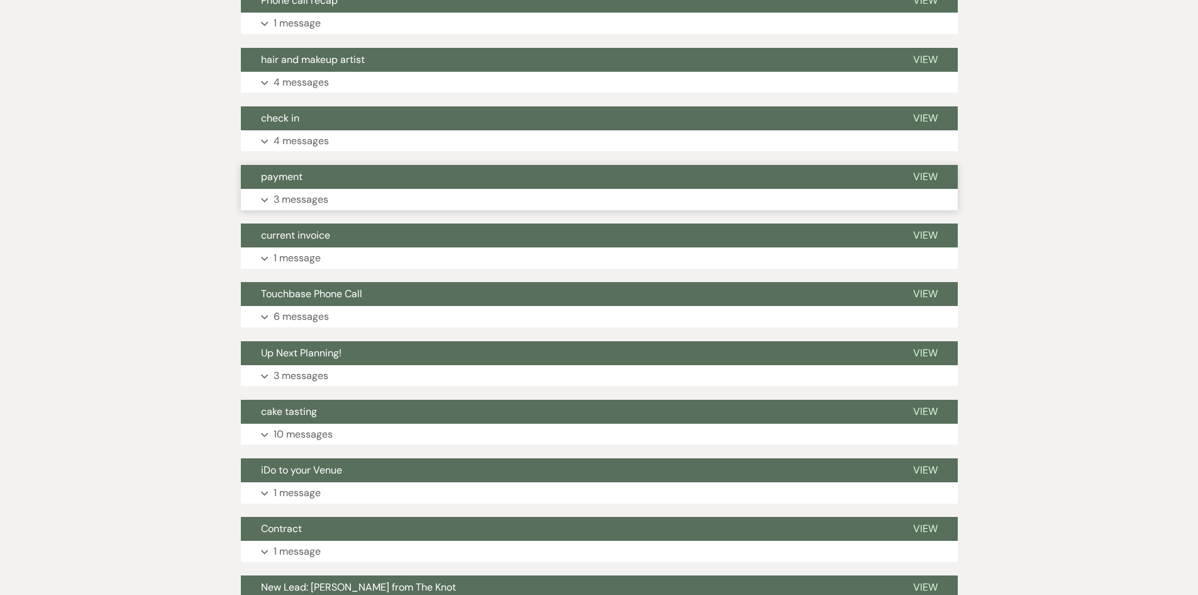
click at [372, 202] on button "Expand 3 messages" at bounding box center [599, 199] width 717 height 21
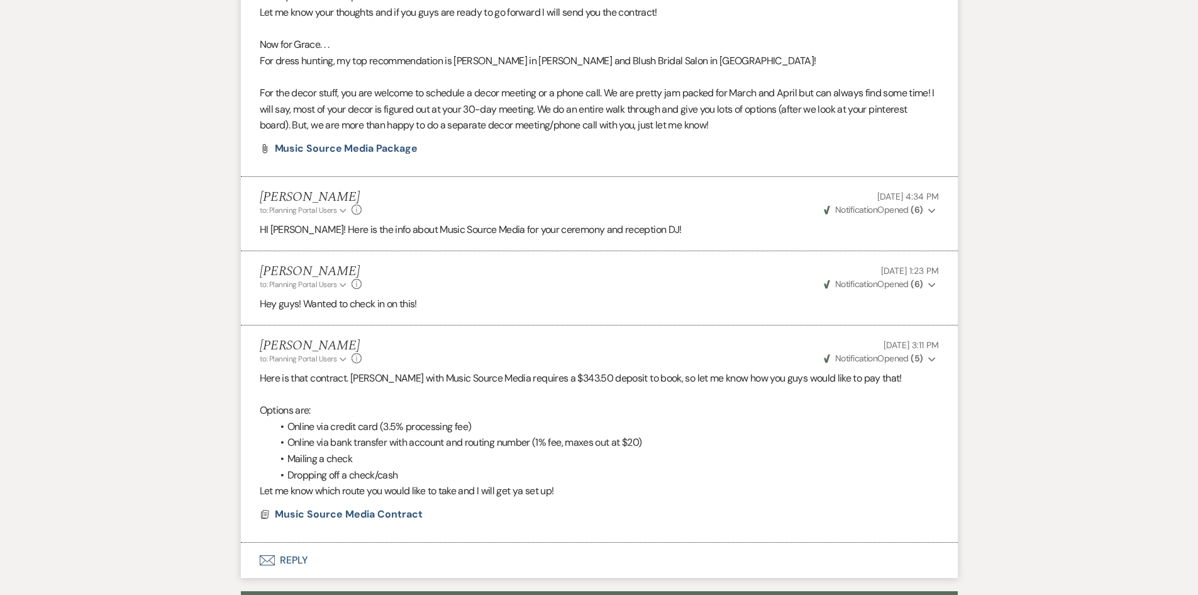
scroll to position [881, 0]
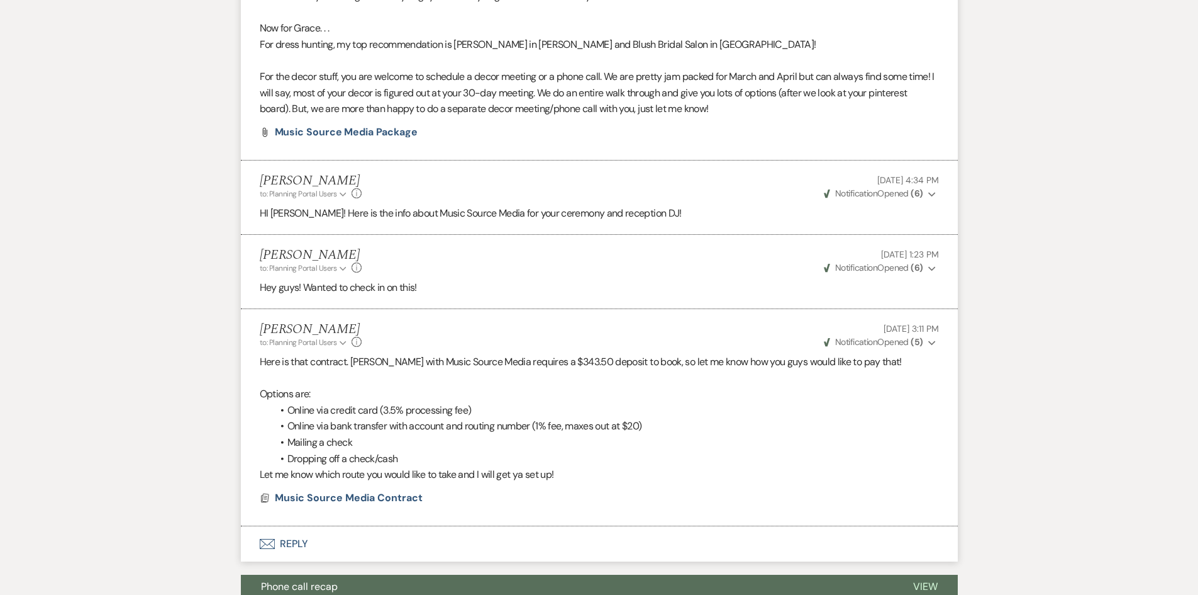
click at [303, 544] on button "Envelope Reply" at bounding box center [599, 543] width 717 height 35
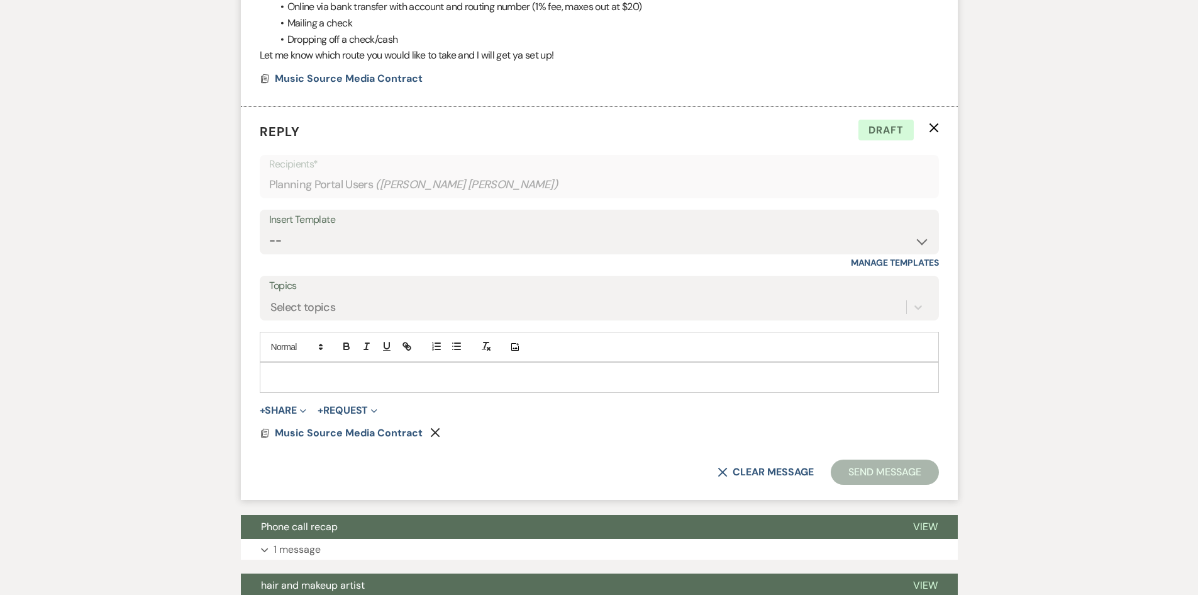
scroll to position [1306, 0]
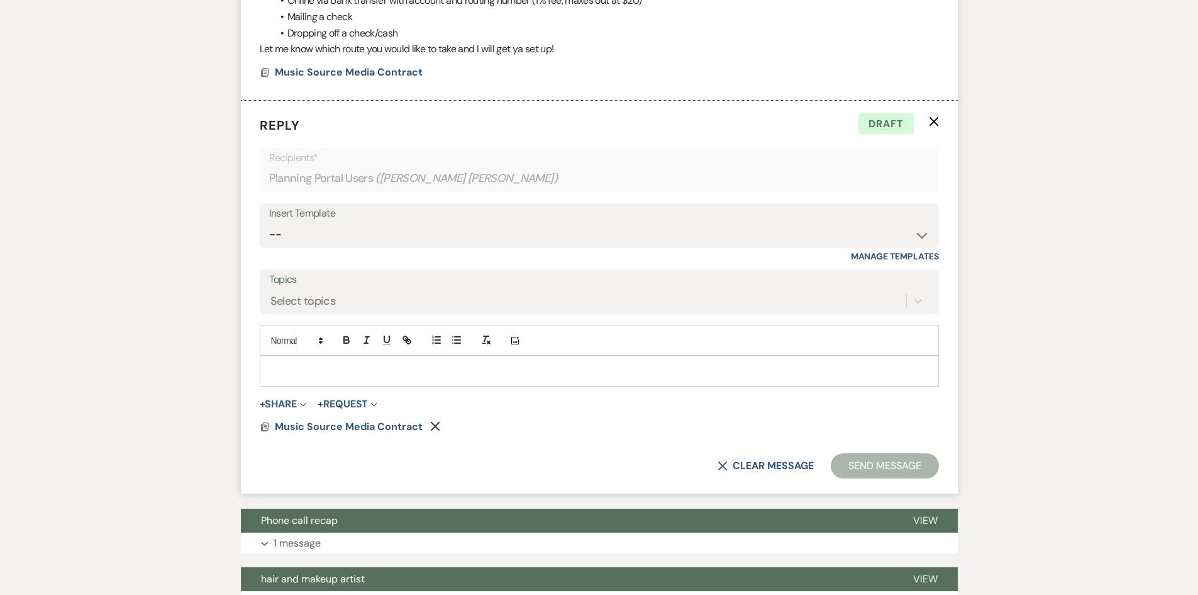
click at [328, 375] on p at bounding box center [599, 371] width 659 height 14
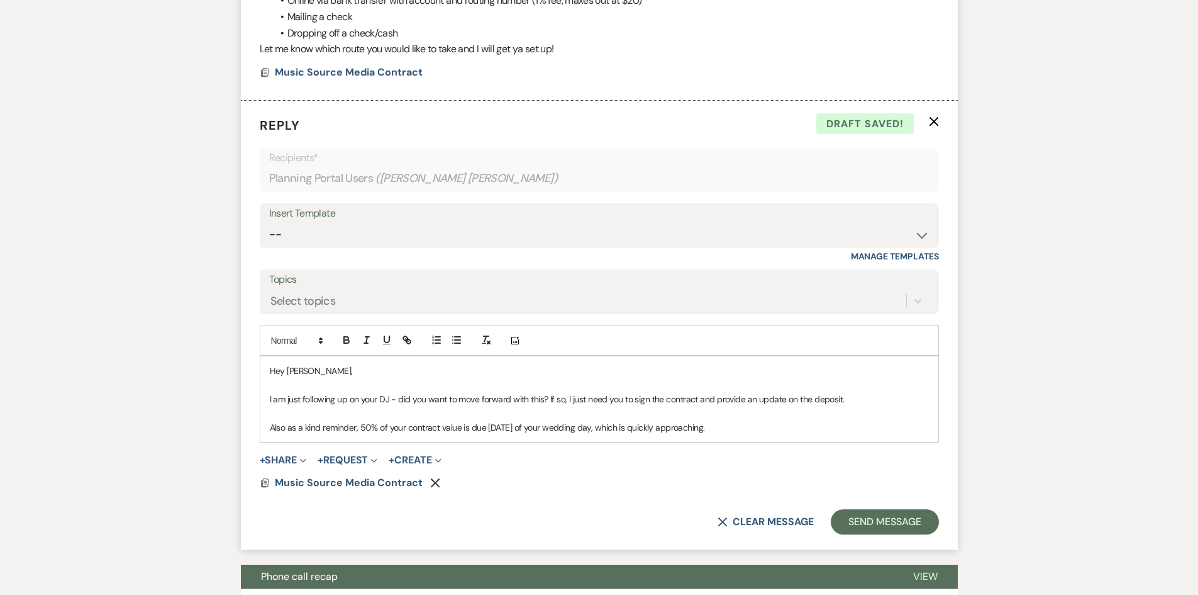
click at [289, 427] on p "Also as a kind reminder, 50% of your contract value is due [DATE] of your weddi…" at bounding box center [599, 427] width 659 height 14
click at [761, 423] on p "Also just as a friendly reminder, 50% of your contract value is due [DATE] of y…" at bounding box center [599, 427] width 659 height 14
click at [774, 422] on p "Also just as a friendly reminder, 50% of your contract value is due [DATE] of y…" at bounding box center [599, 427] width 659 height 14
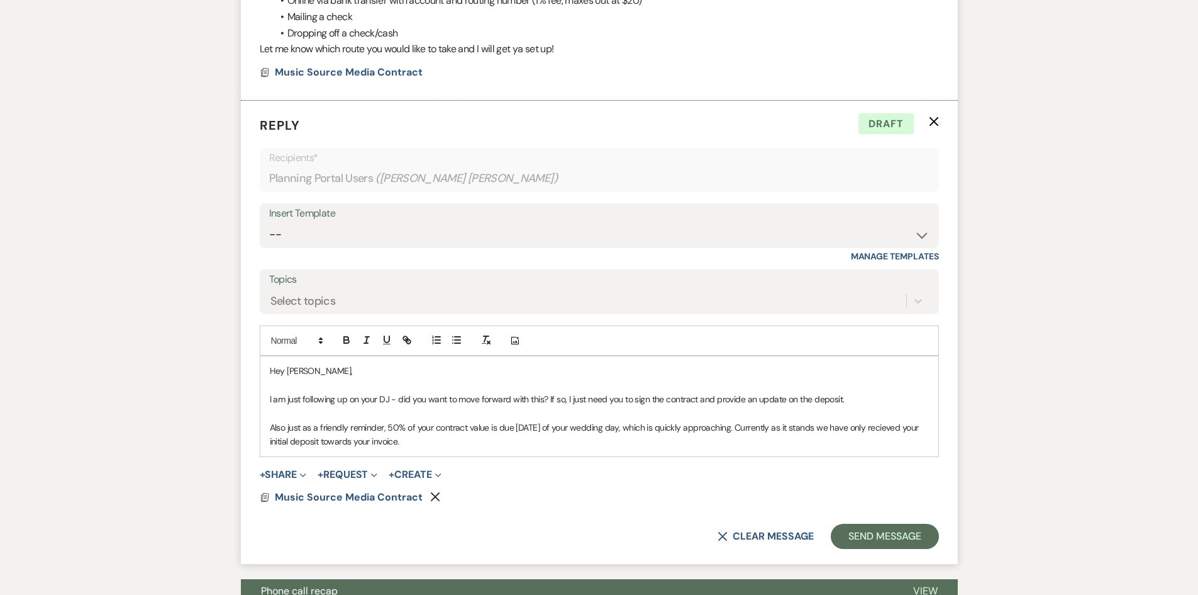
click at [285, 442] on p "Also just as a friendly reminder, 50% of your contract value is due [DATE] of y…" at bounding box center [599, 434] width 659 height 28
click at [479, 446] on p "Also just as a friendly reminder, 50% of your contract value is due [DATE] of y…" at bounding box center [599, 434] width 659 height 28
click at [846, 428] on p "Also just as a friendly reminder, 50% of your contract value is due [DATE] of y…" at bounding box center [599, 434] width 659 height 28
click at [472, 440] on p "Also just as a friendly reminder, 50% of your contract value is due [DATE] of y…" at bounding box center [599, 434] width 659 height 28
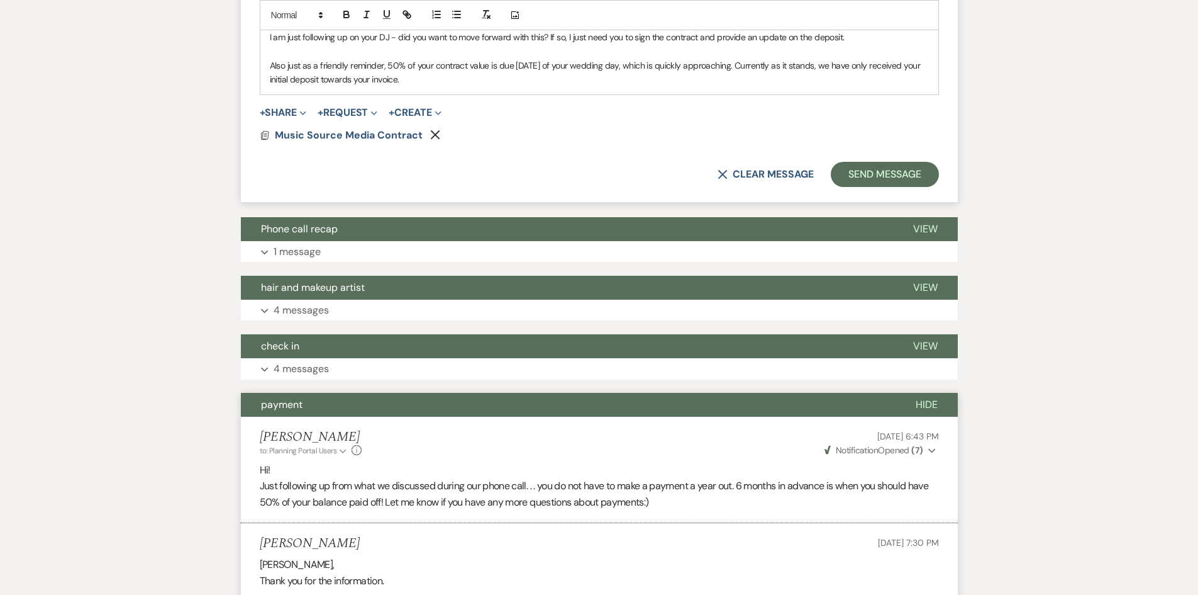
scroll to position [1432, 0]
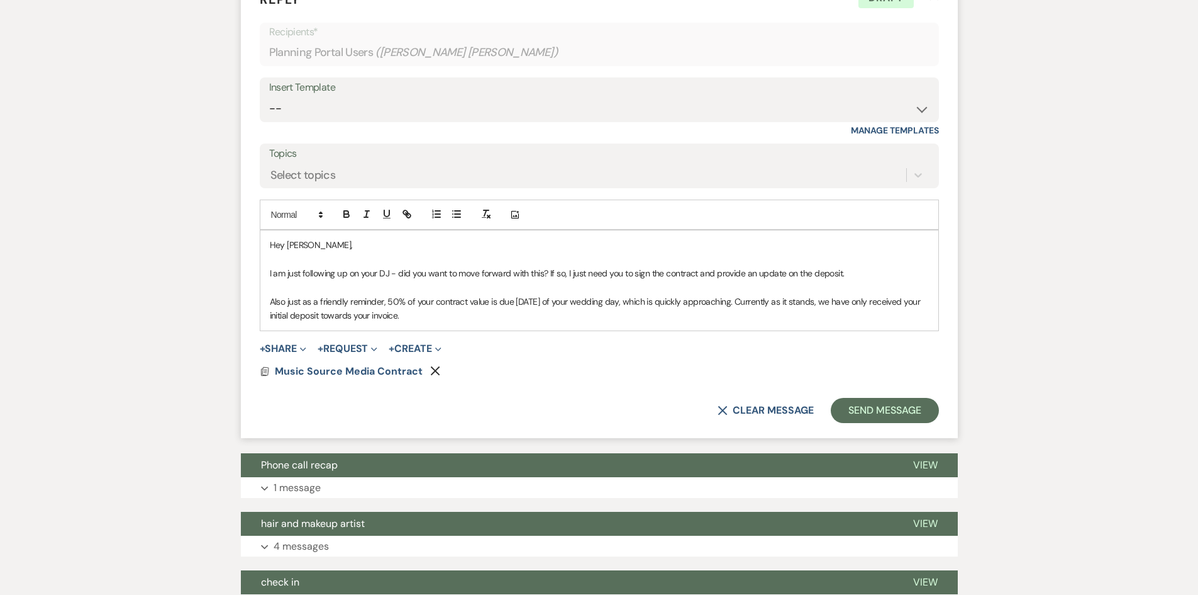
drag, startPoint x: 458, startPoint y: 318, endPoint x: 251, endPoint y: 294, distance: 208.3
click at [251, 296] on form "Reply X Draft Recipients* Planning Portal Users ( [PERSON_NAME] [PERSON_NAME] )…" at bounding box center [599, 206] width 717 height 463
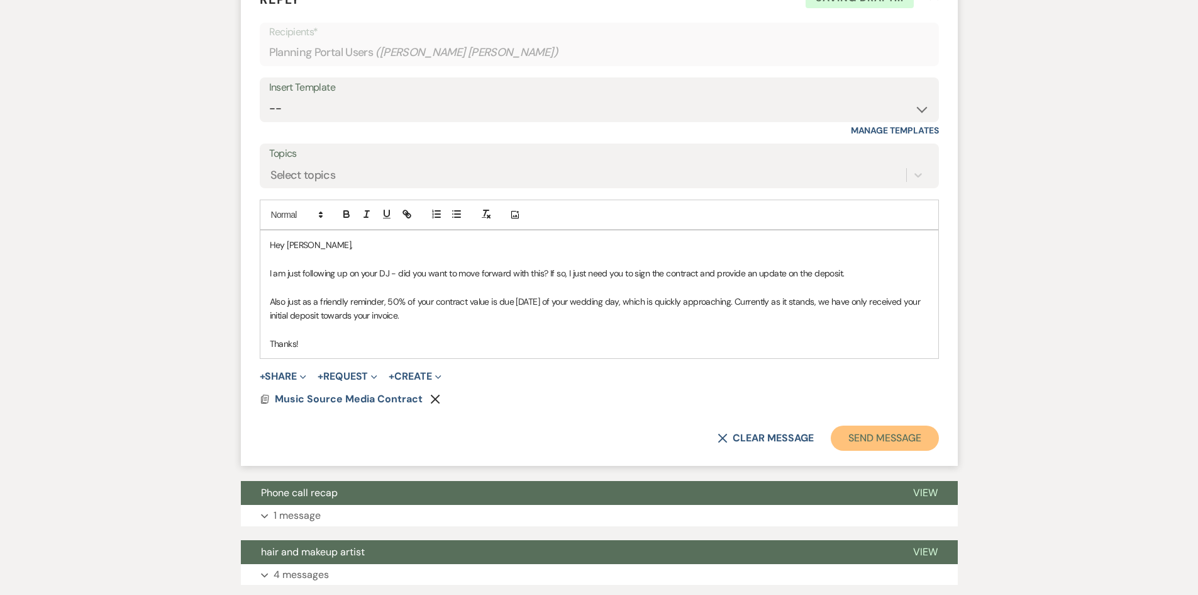
click at [915, 433] on button "Send Message" at bounding box center [885, 437] width 108 height 25
